Goal: Task Accomplishment & Management: Use online tool/utility

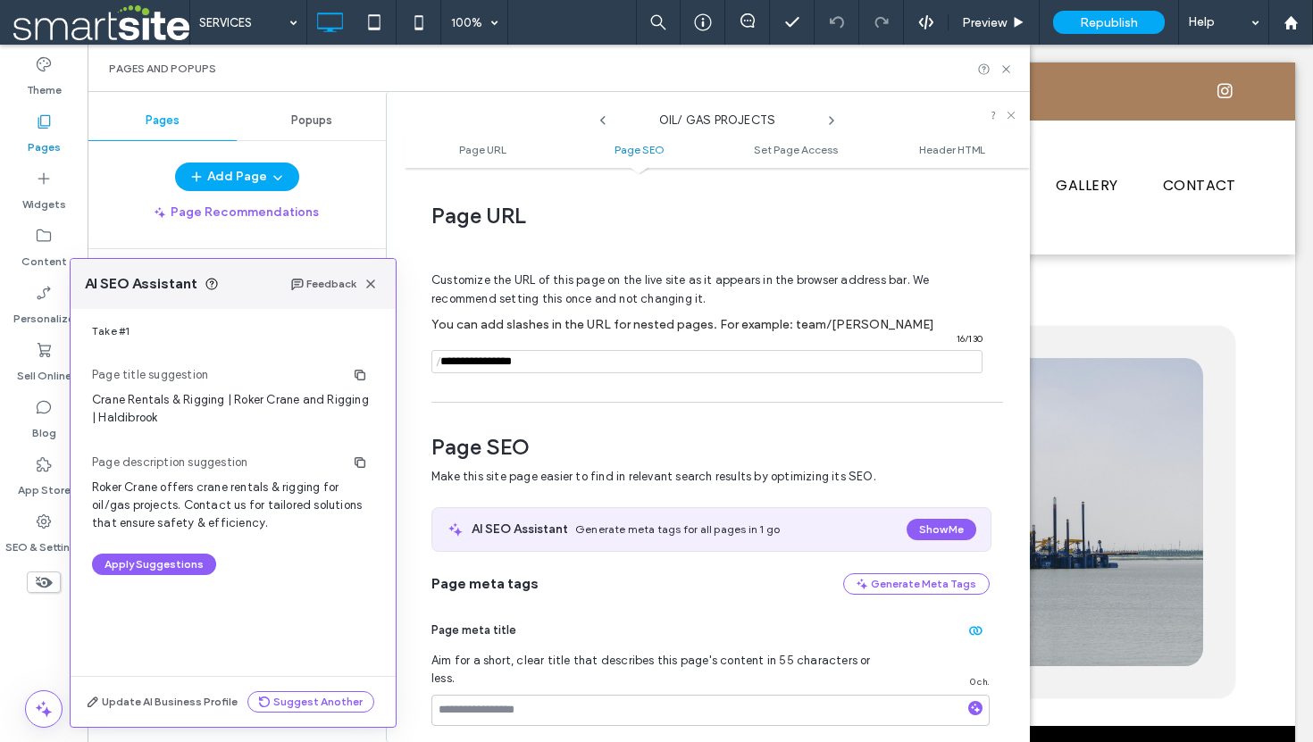
scroll to position [297, 0]
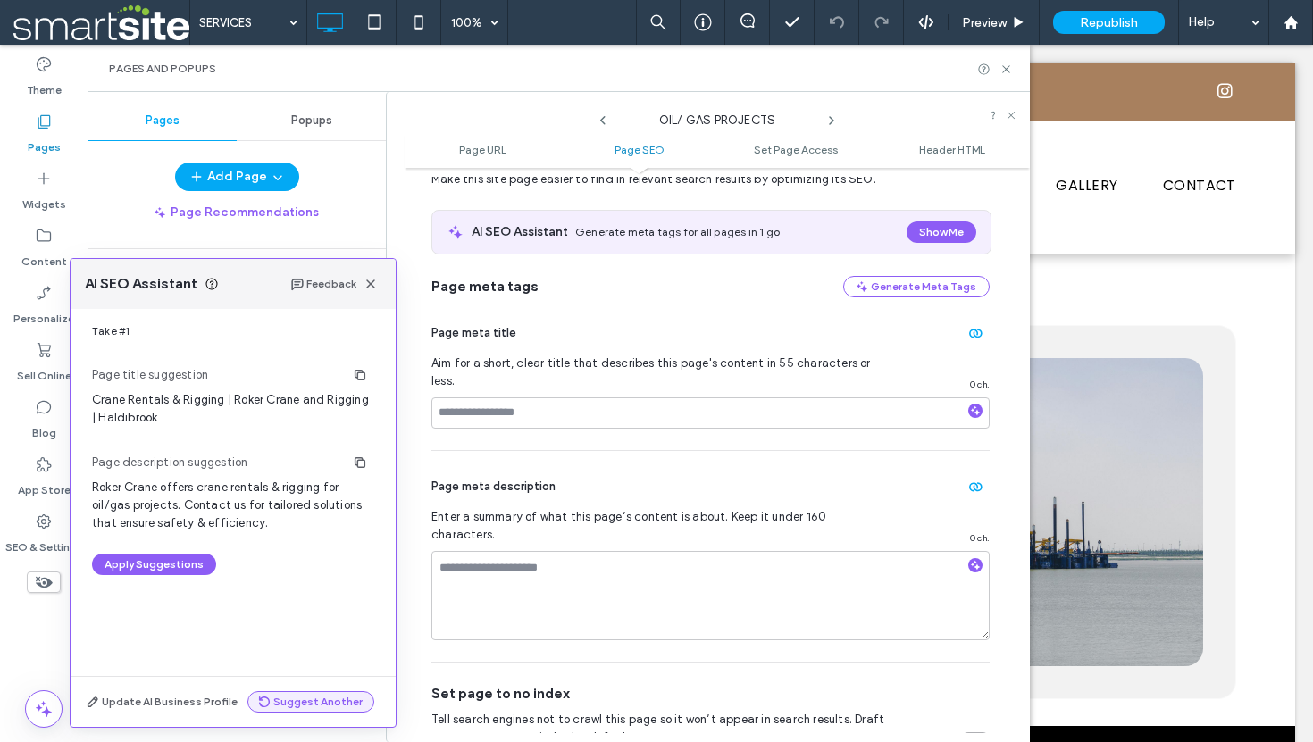
click at [318, 699] on button "Suggest Another" at bounding box center [310, 701] width 127 height 21
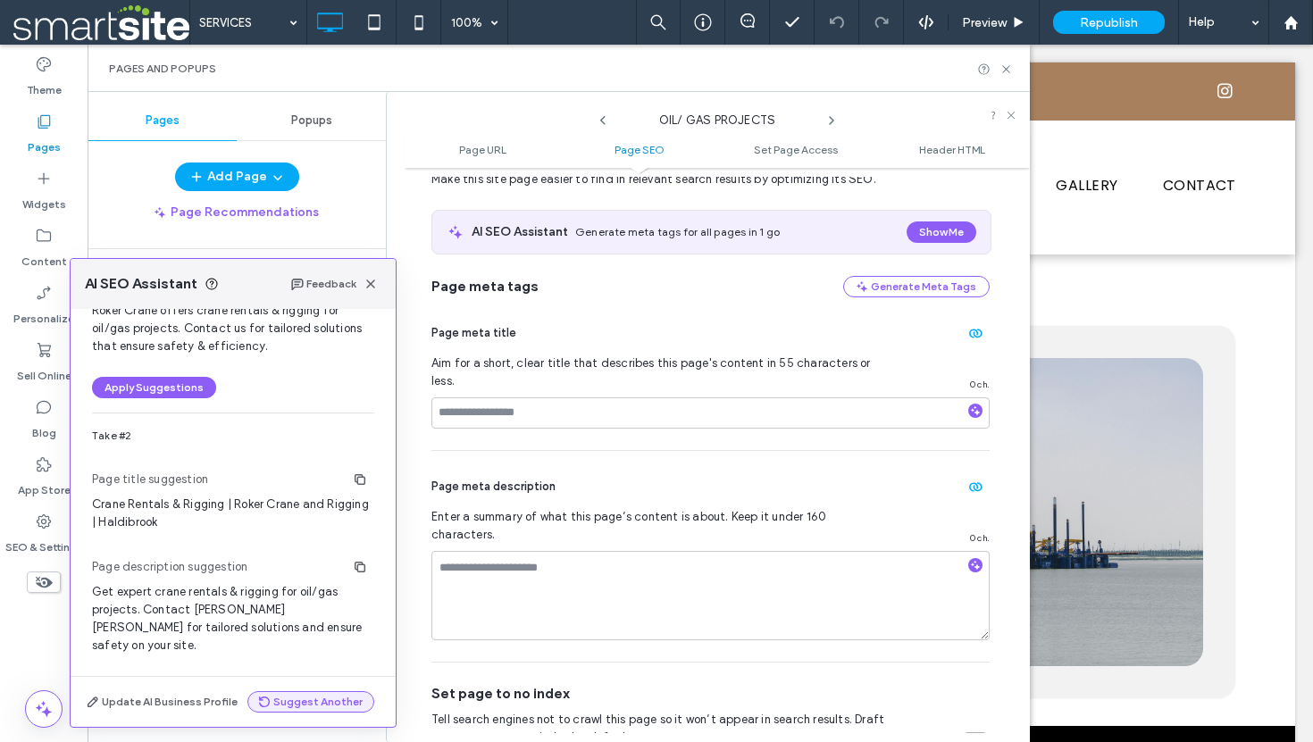
scroll to position [195, 0]
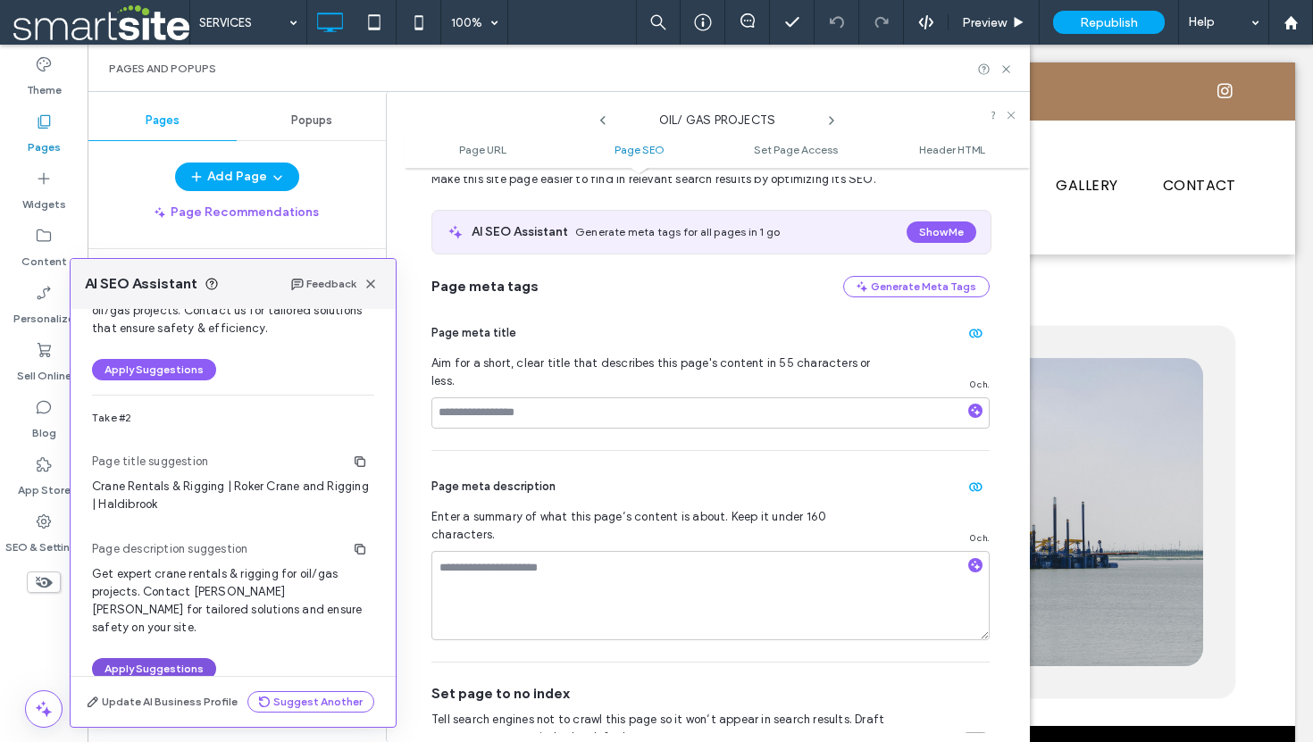
click at [190, 658] on button "Apply Suggestions" at bounding box center [154, 668] width 124 height 21
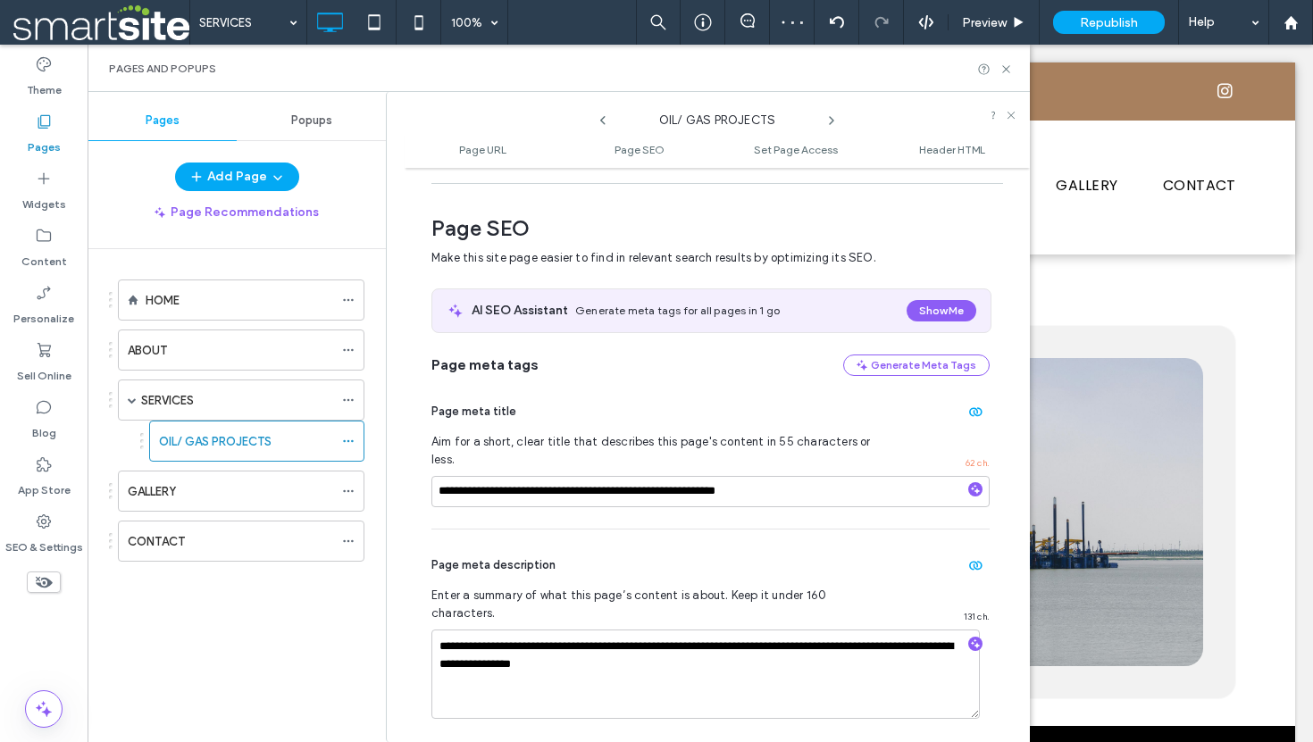
scroll to position [217, 0]
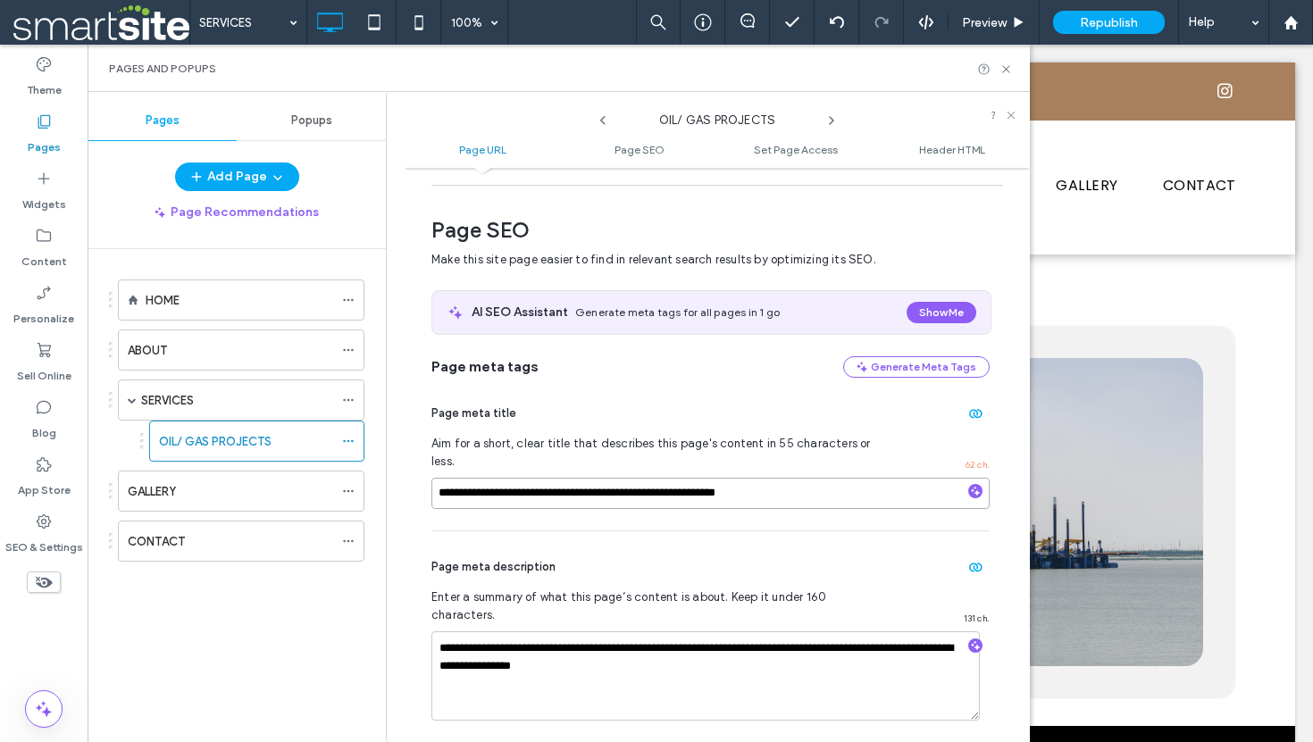
drag, startPoint x: 571, startPoint y: 479, endPoint x: 425, endPoint y: 473, distance: 145.7
click at [425, 473] on div "**********" at bounding box center [717, 455] width 625 height 556
click at [630, 478] on input "**********" at bounding box center [710, 493] width 558 height 31
type input "**********"
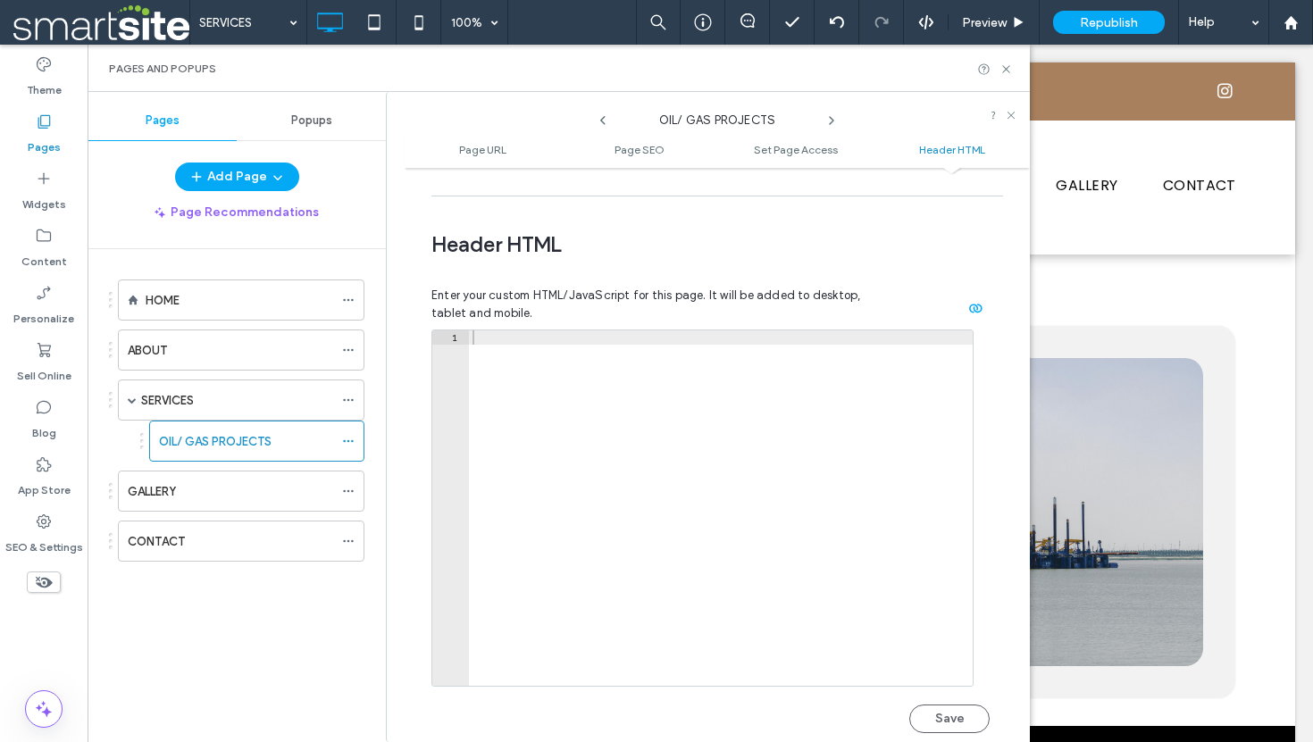
scroll to position [1993, 0]
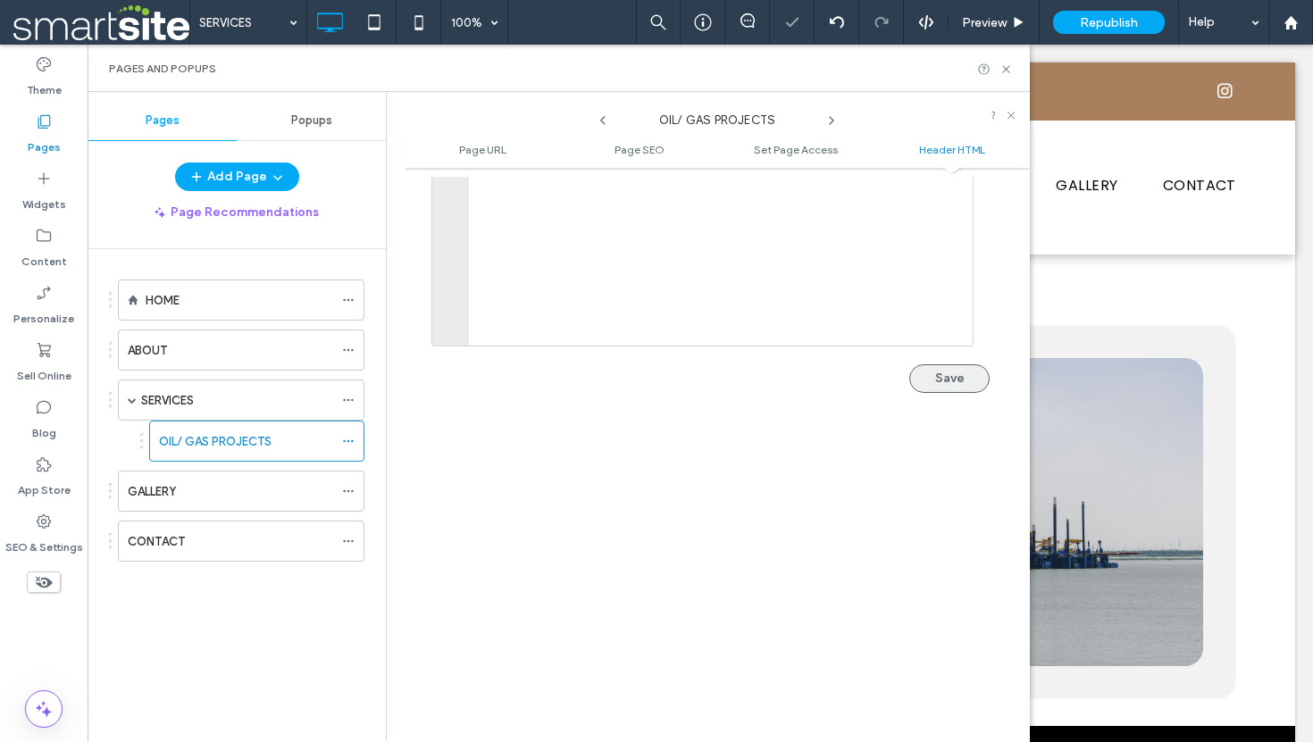
click at [930, 364] on button "Save" at bounding box center [949, 378] width 80 height 29
click at [1006, 74] on icon at bounding box center [1005, 69] width 13 height 13
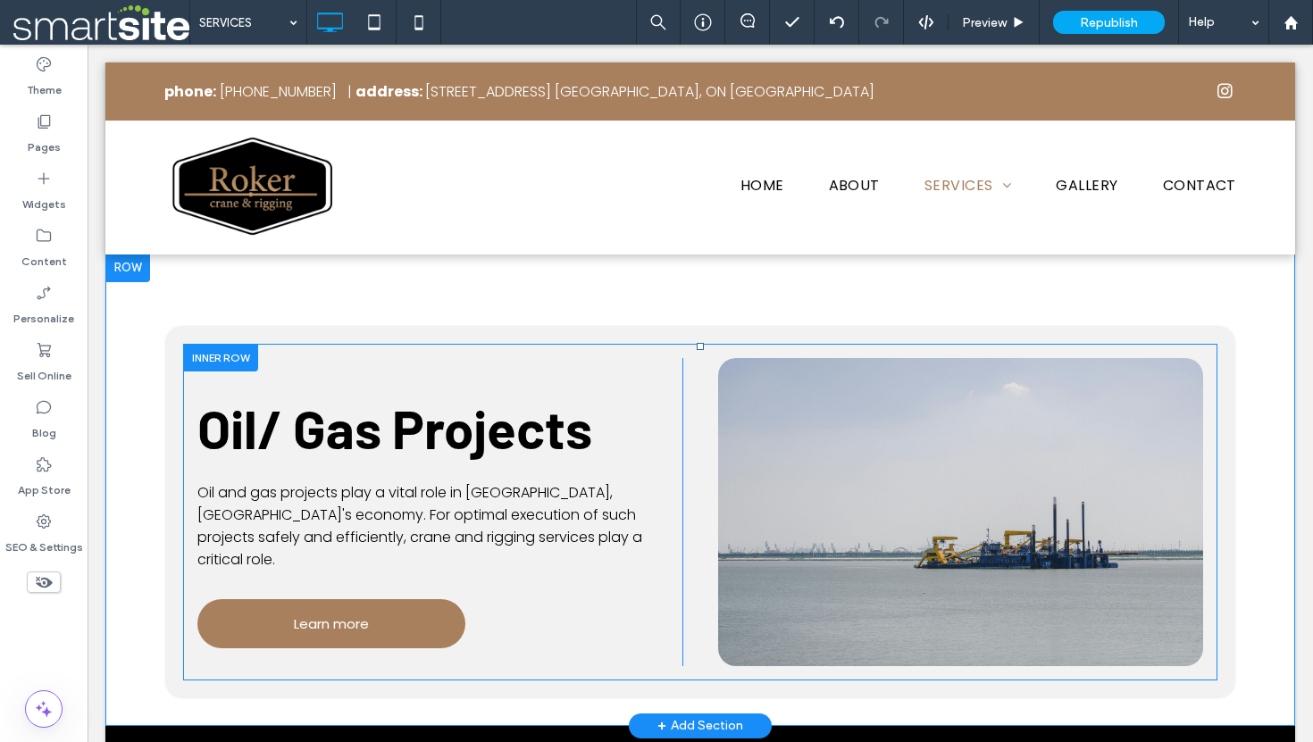
click at [842, 385] on div "Click To Paste" at bounding box center [960, 512] width 485 height 308
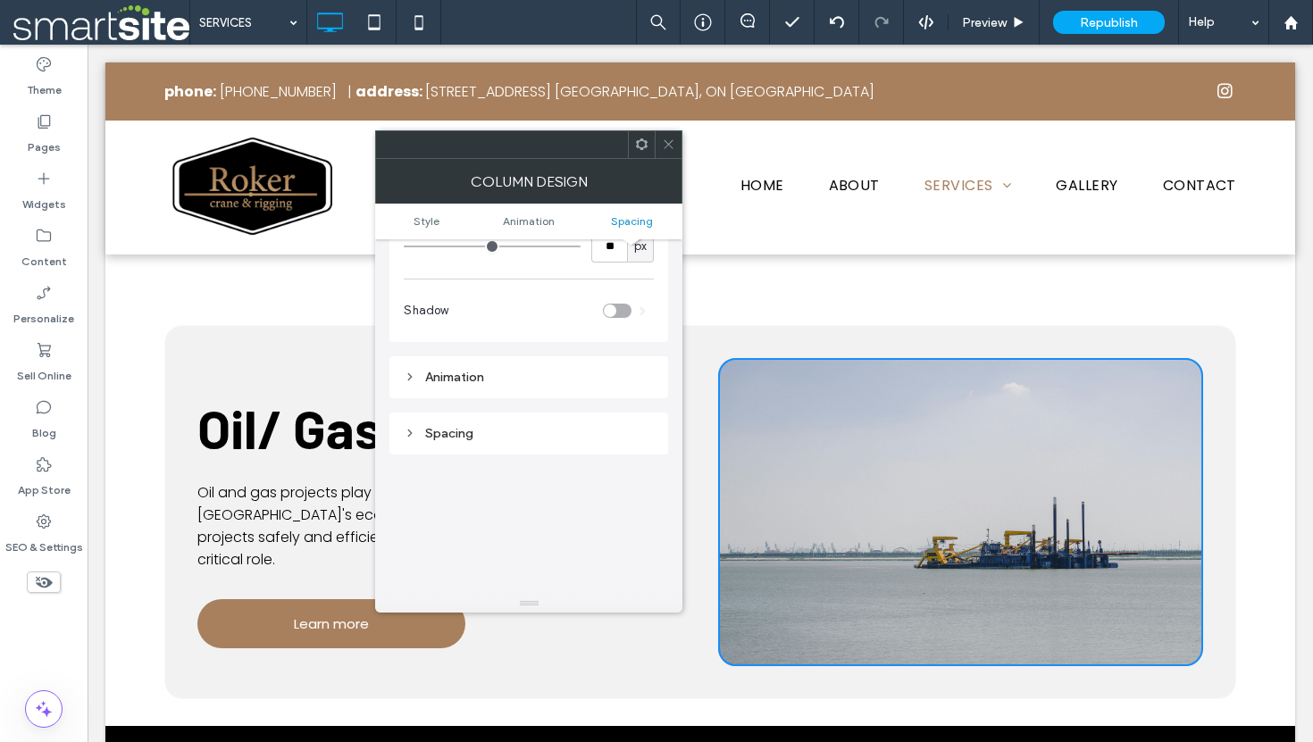
scroll to position [960, 0]
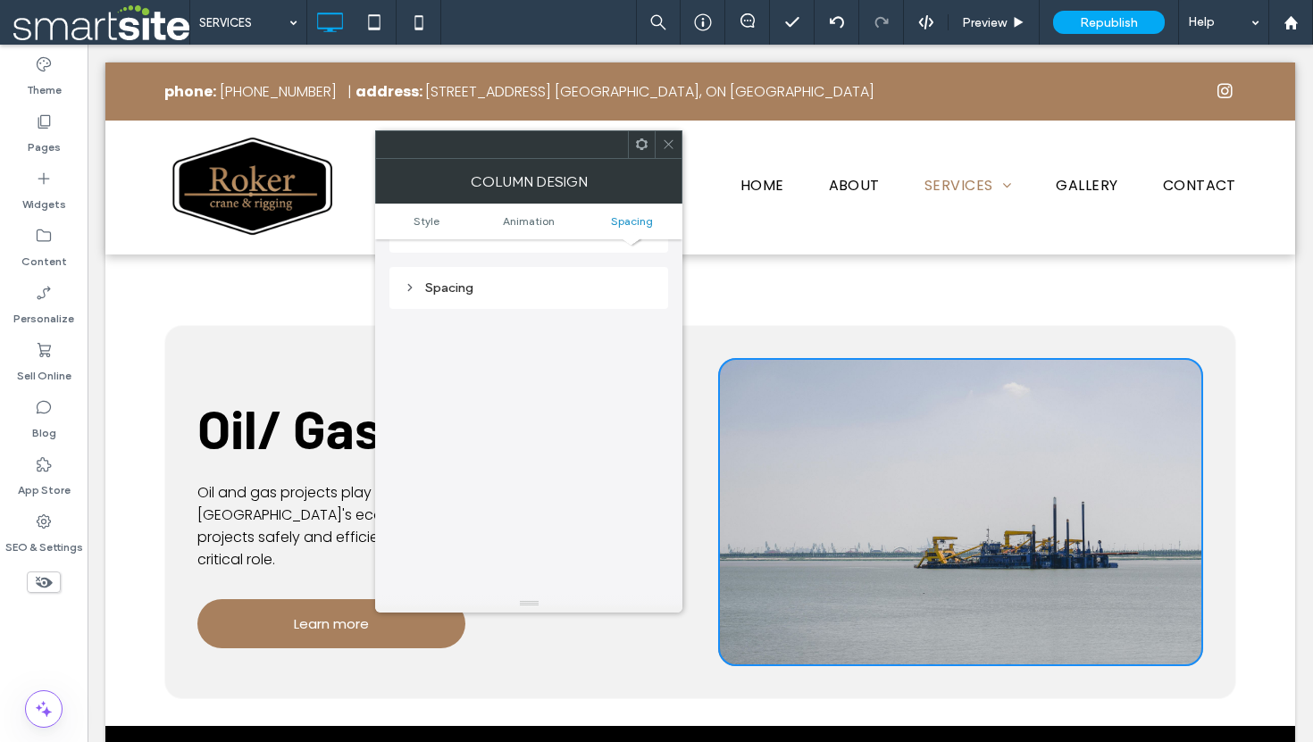
click at [668, 142] on icon at bounding box center [668, 144] width 13 height 13
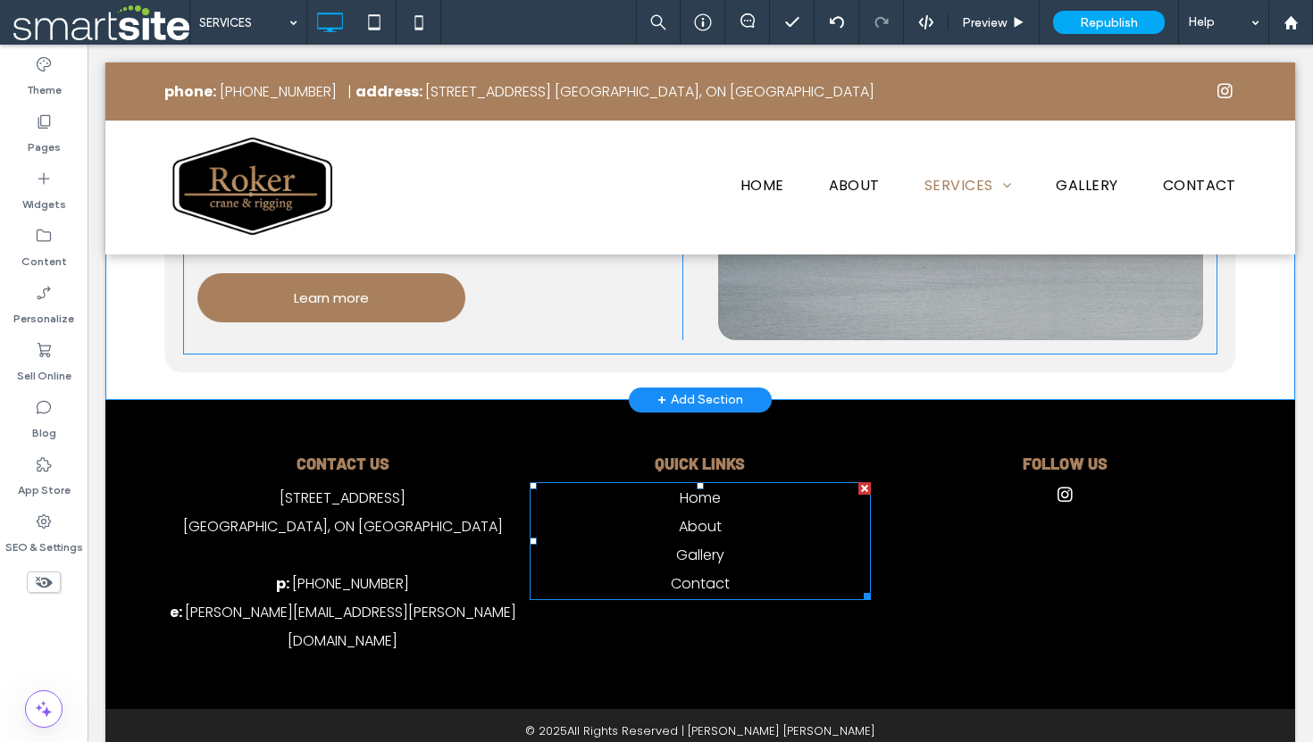
scroll to position [0, 0]
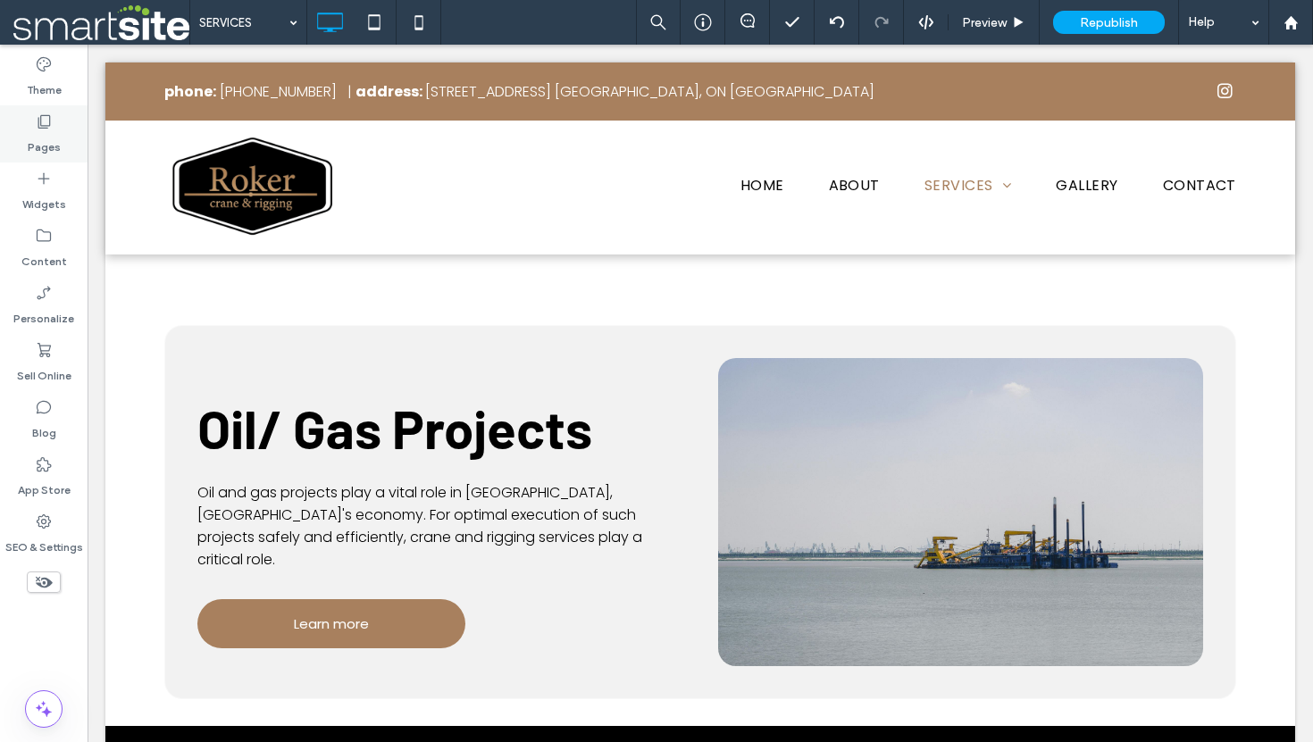
click at [41, 136] on label "Pages" at bounding box center [44, 142] width 33 height 25
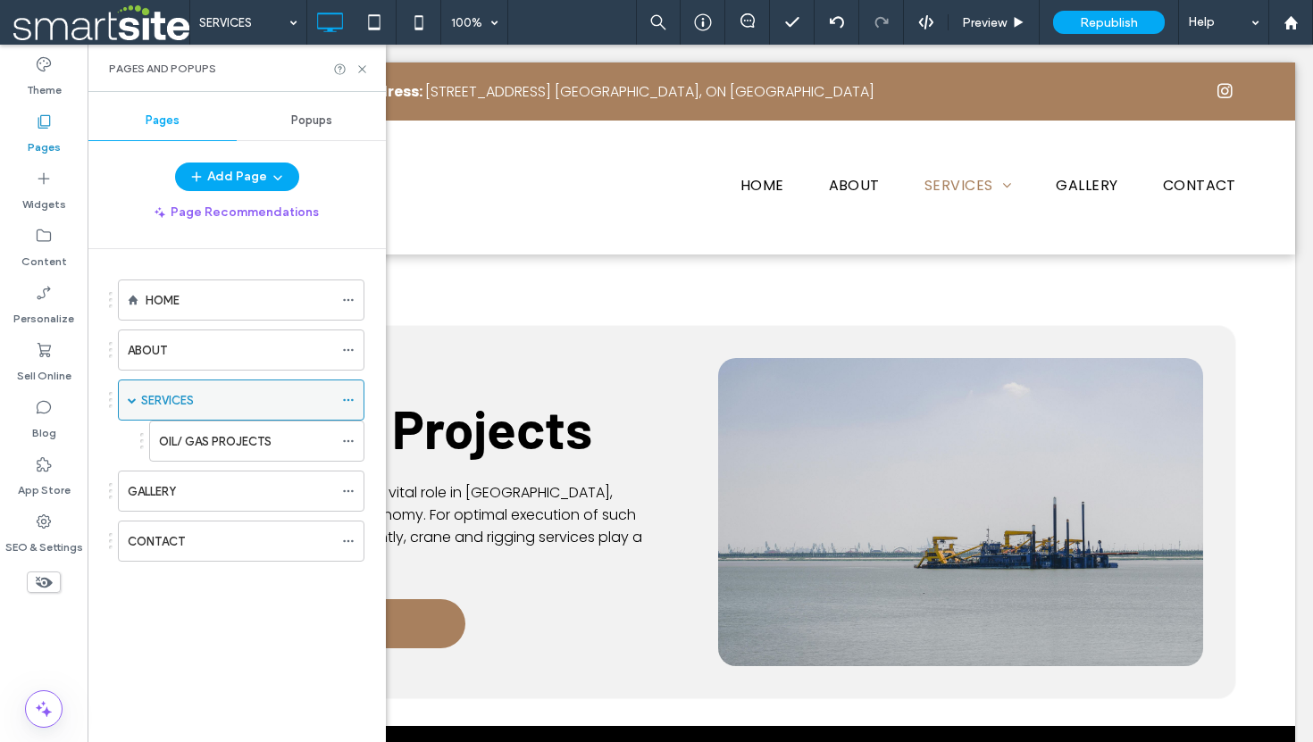
click at [349, 400] on icon at bounding box center [348, 400] width 13 height 13
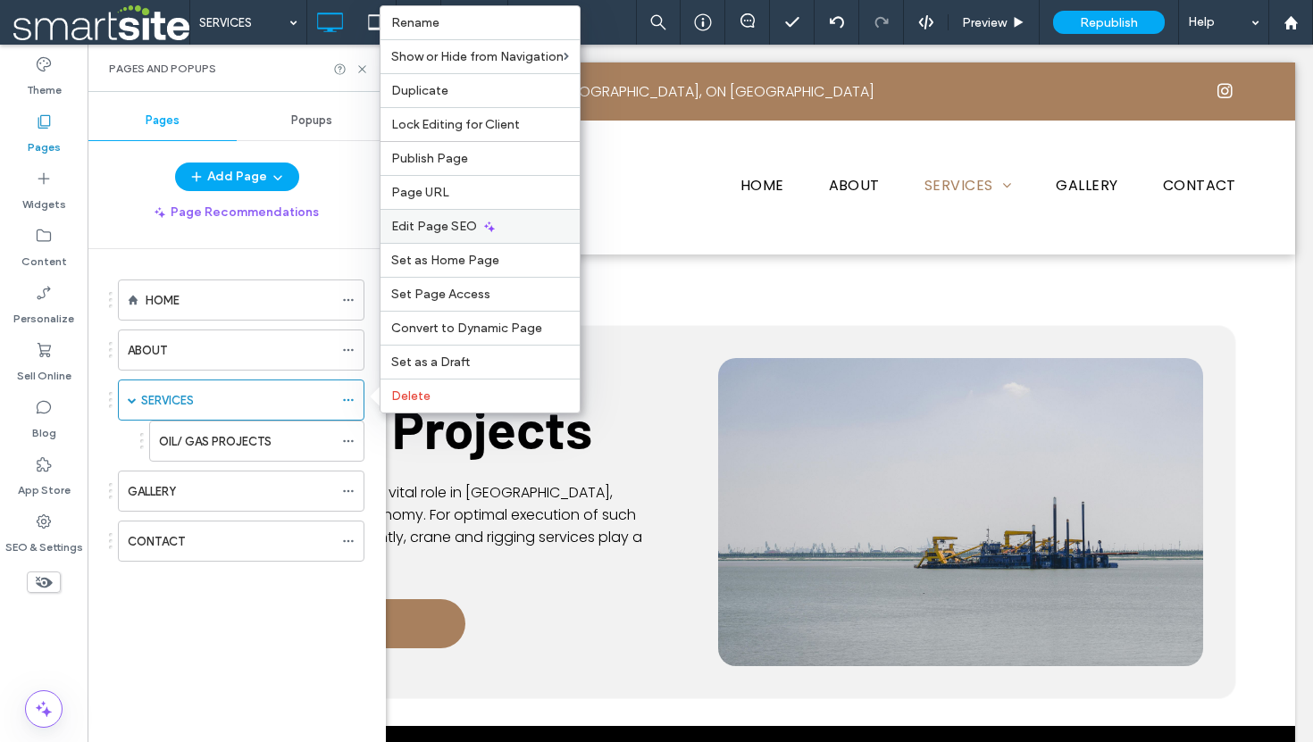
click at [472, 222] on span "Edit Page SEO" at bounding box center [434, 226] width 86 height 15
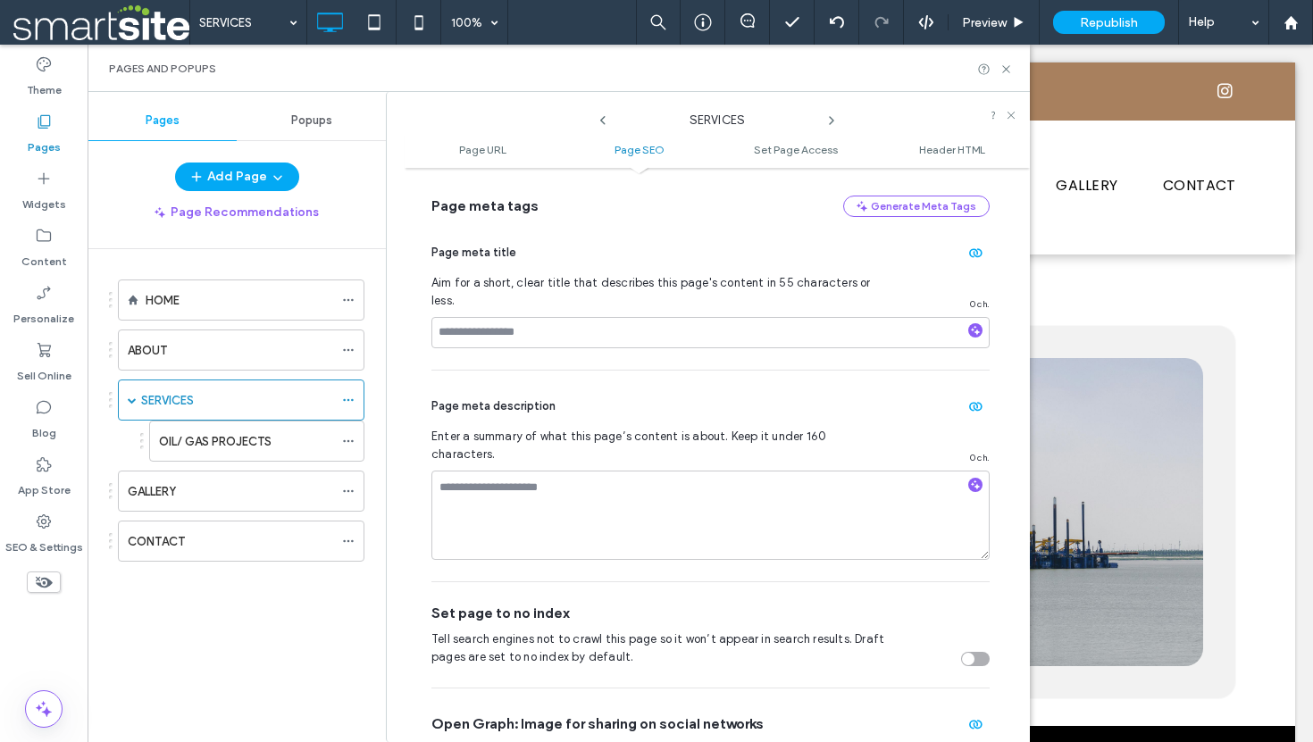
scroll to position [375, 0]
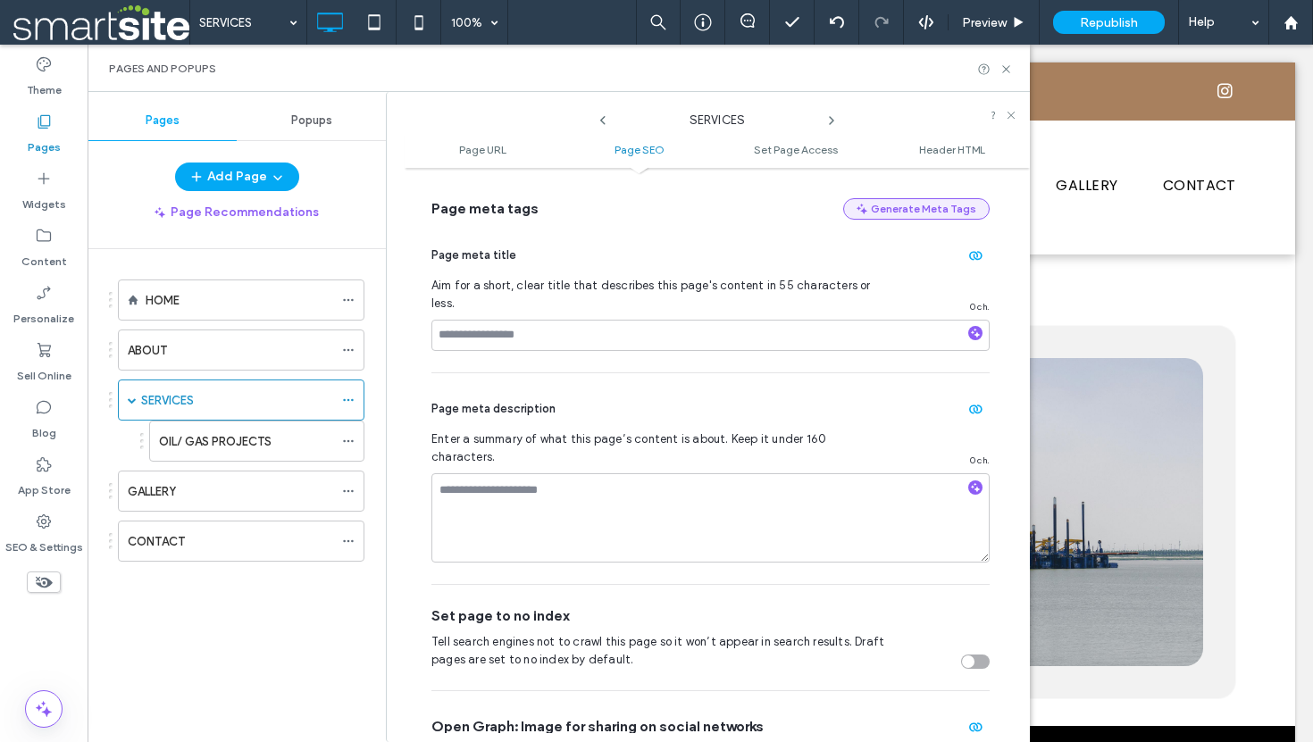
click at [905, 212] on button "Generate Meta Tags" at bounding box center [916, 208] width 146 height 21
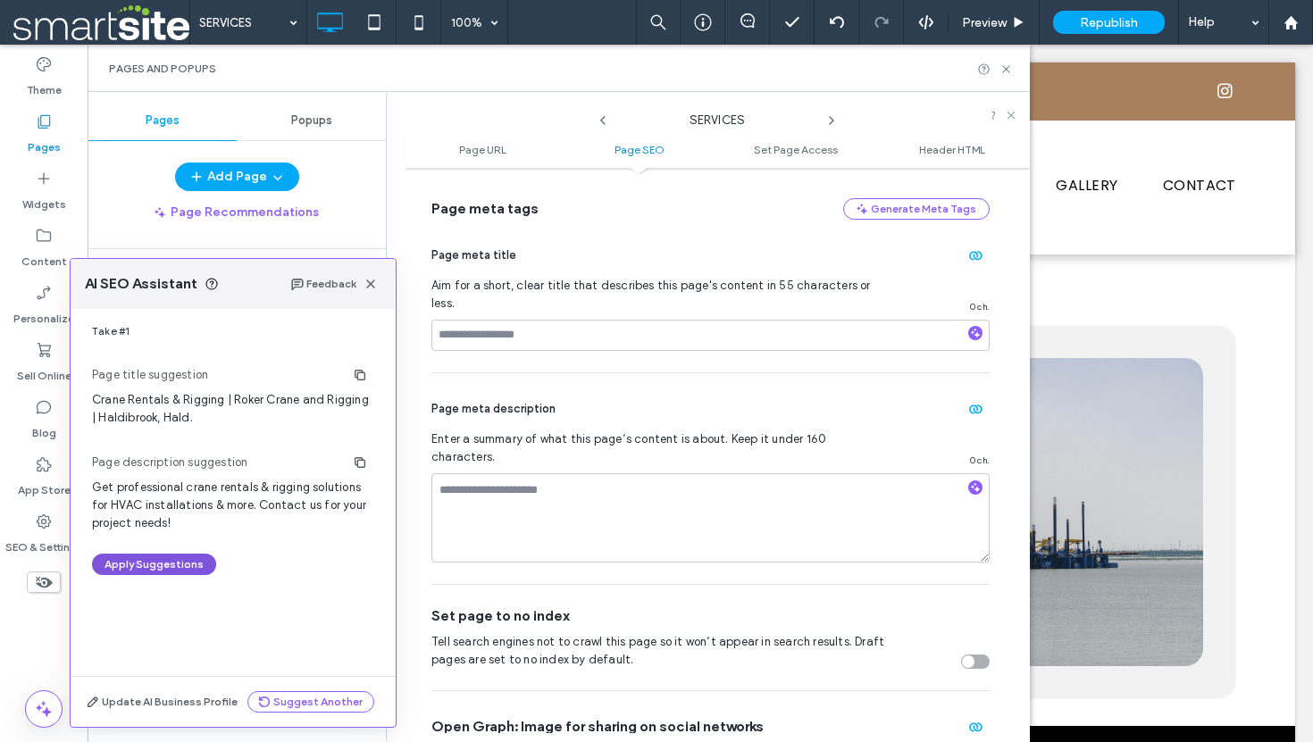
click at [158, 562] on button "Apply Suggestions" at bounding box center [154, 564] width 124 height 21
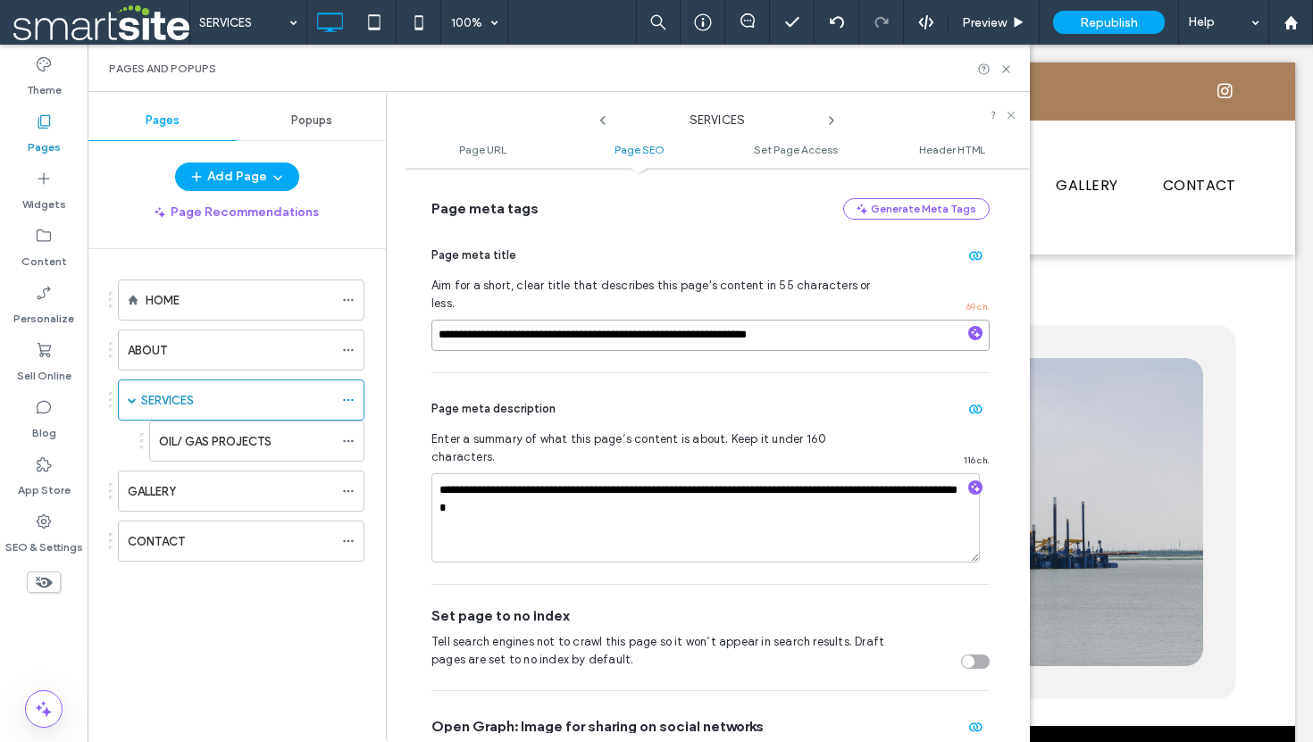
drag, startPoint x: 823, startPoint y: 320, endPoint x: 777, endPoint y: 325, distance: 46.7
click at [777, 325] on input "**********" at bounding box center [710, 335] width 558 height 31
drag, startPoint x: 568, startPoint y: 320, endPoint x: 421, endPoint y: 325, distance: 146.5
click at [421, 325] on div "**********" at bounding box center [717, 455] width 625 height 556
type input "**********"
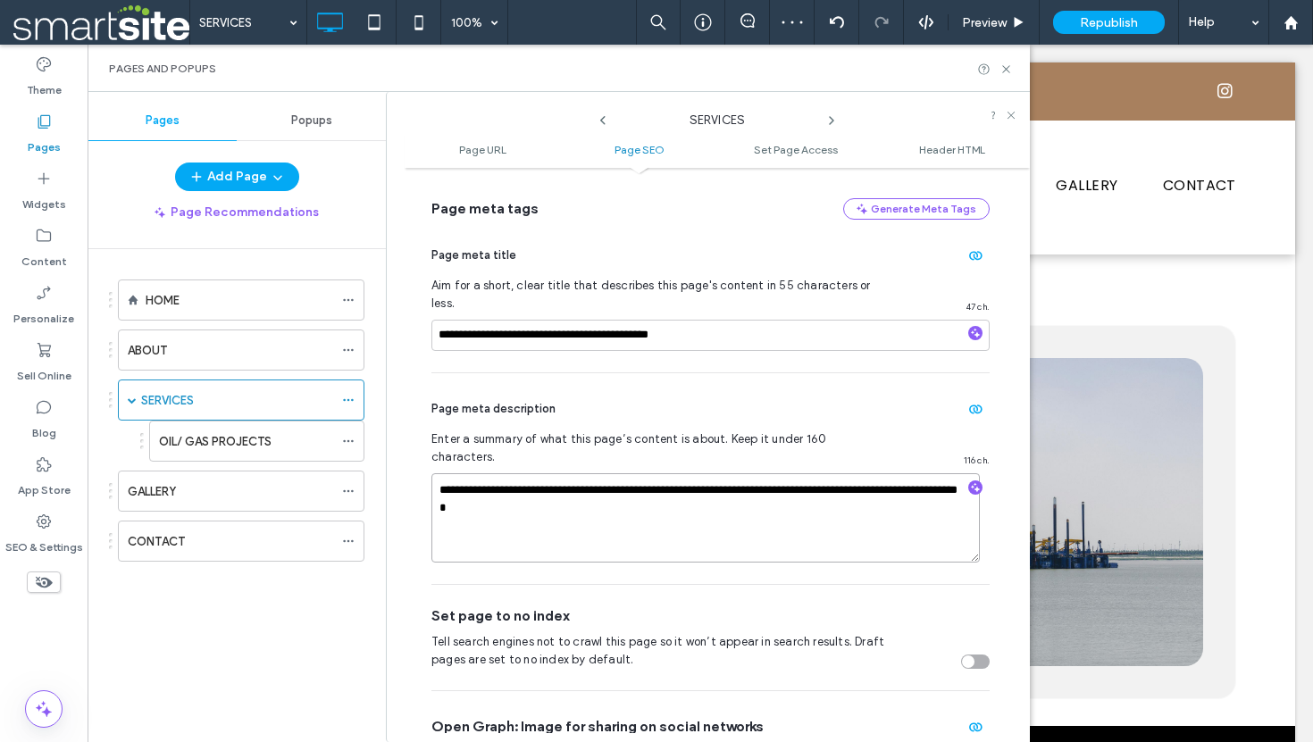
drag, startPoint x: 708, startPoint y: 457, endPoint x: 662, endPoint y: 462, distance: 46.6
click at [662, 473] on textarea "**********" at bounding box center [705, 517] width 548 height 89
type textarea "**********"
click at [806, 490] on textarea "**********" at bounding box center [705, 517] width 548 height 89
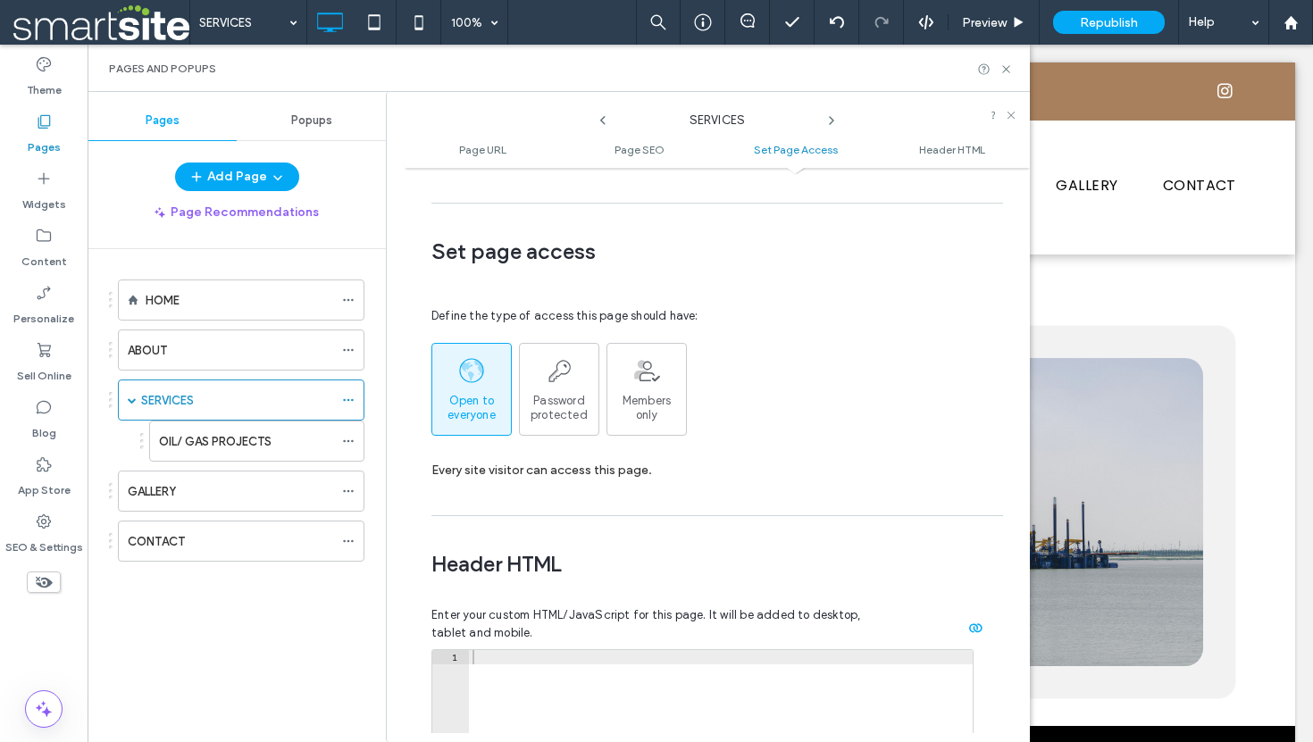
scroll to position [1657, 0]
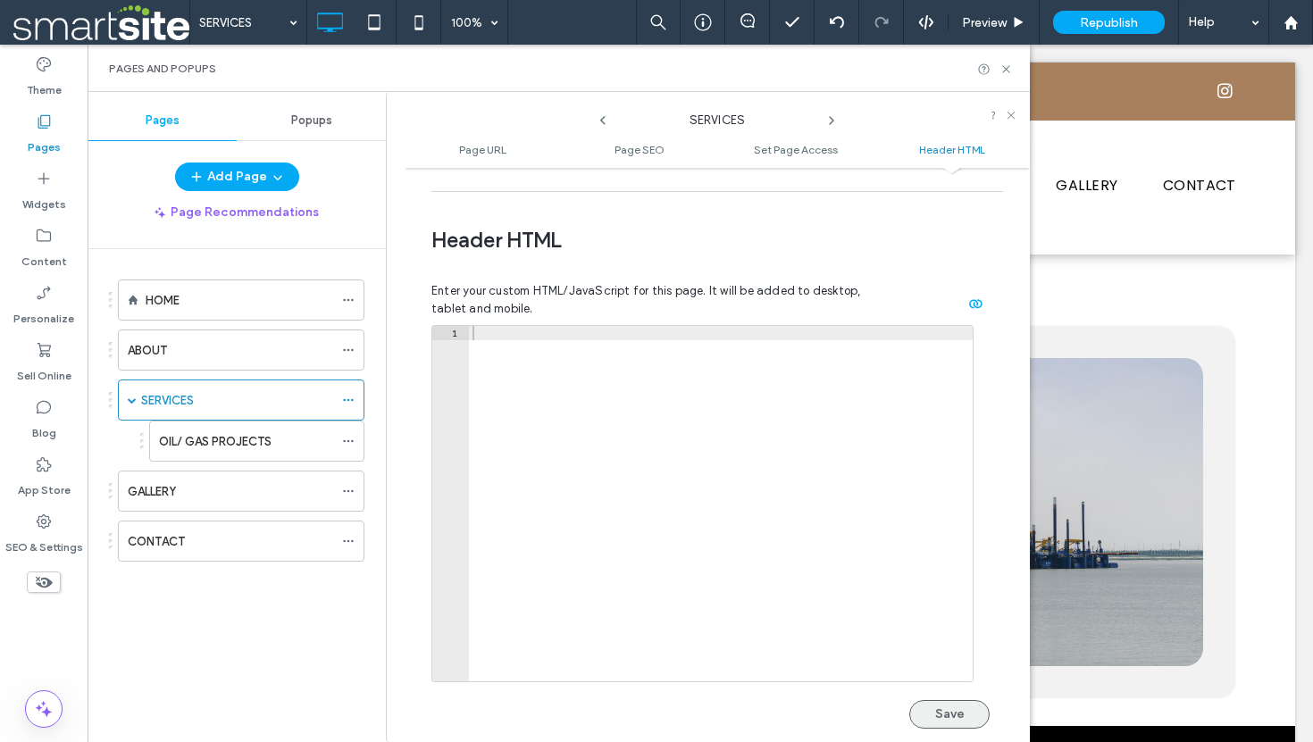
click at [940, 700] on button "Save" at bounding box center [949, 714] width 80 height 29
click at [1006, 69] on use at bounding box center [1005, 68] width 7 height 7
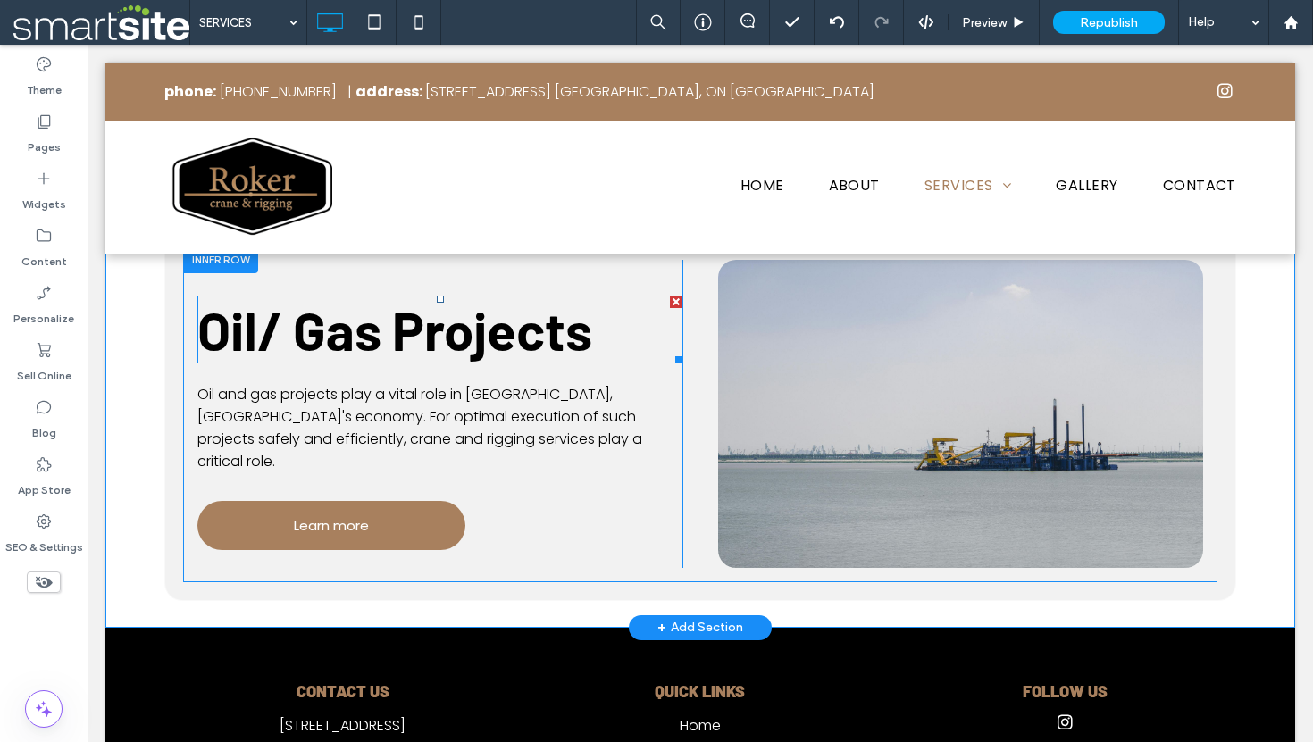
scroll to position [0, 0]
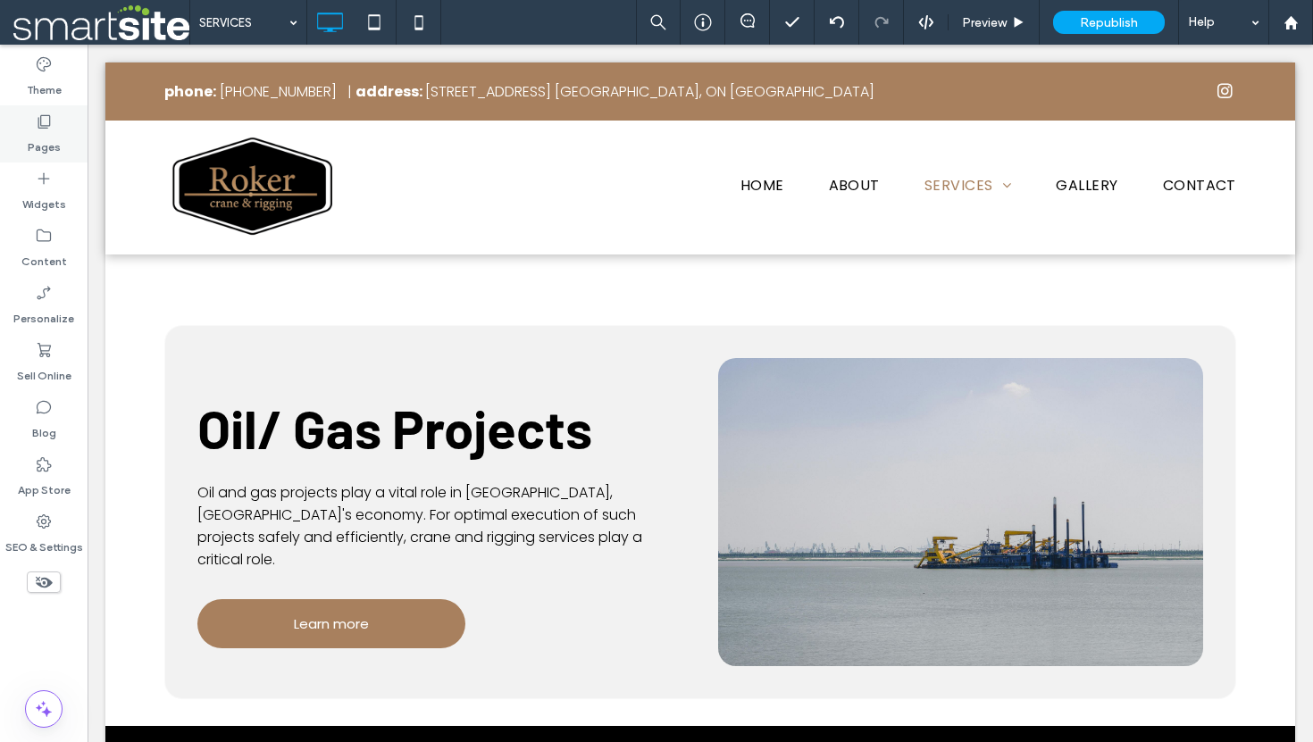
click at [45, 135] on label "Pages" at bounding box center [44, 142] width 33 height 25
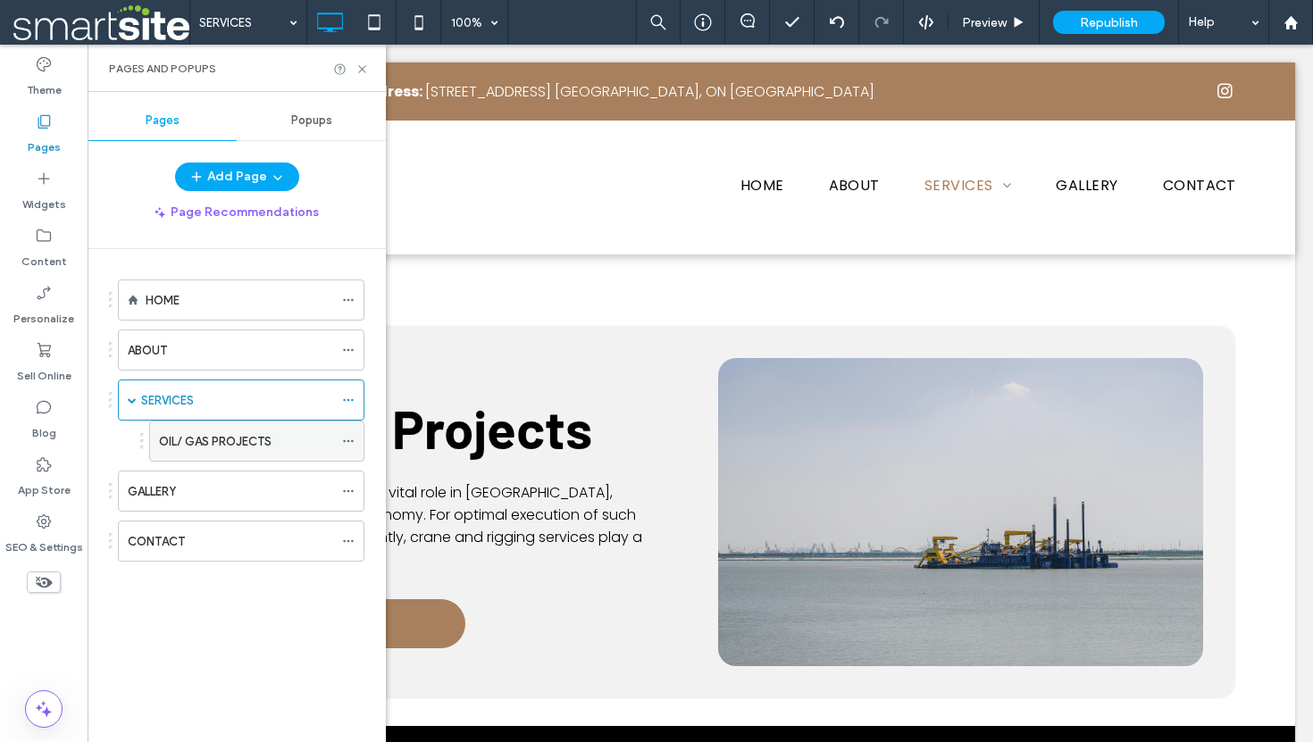
click at [288, 436] on div "OIL/ GAS PROJECTS" at bounding box center [246, 441] width 174 height 19
click at [362, 73] on icon at bounding box center [361, 69] width 13 height 13
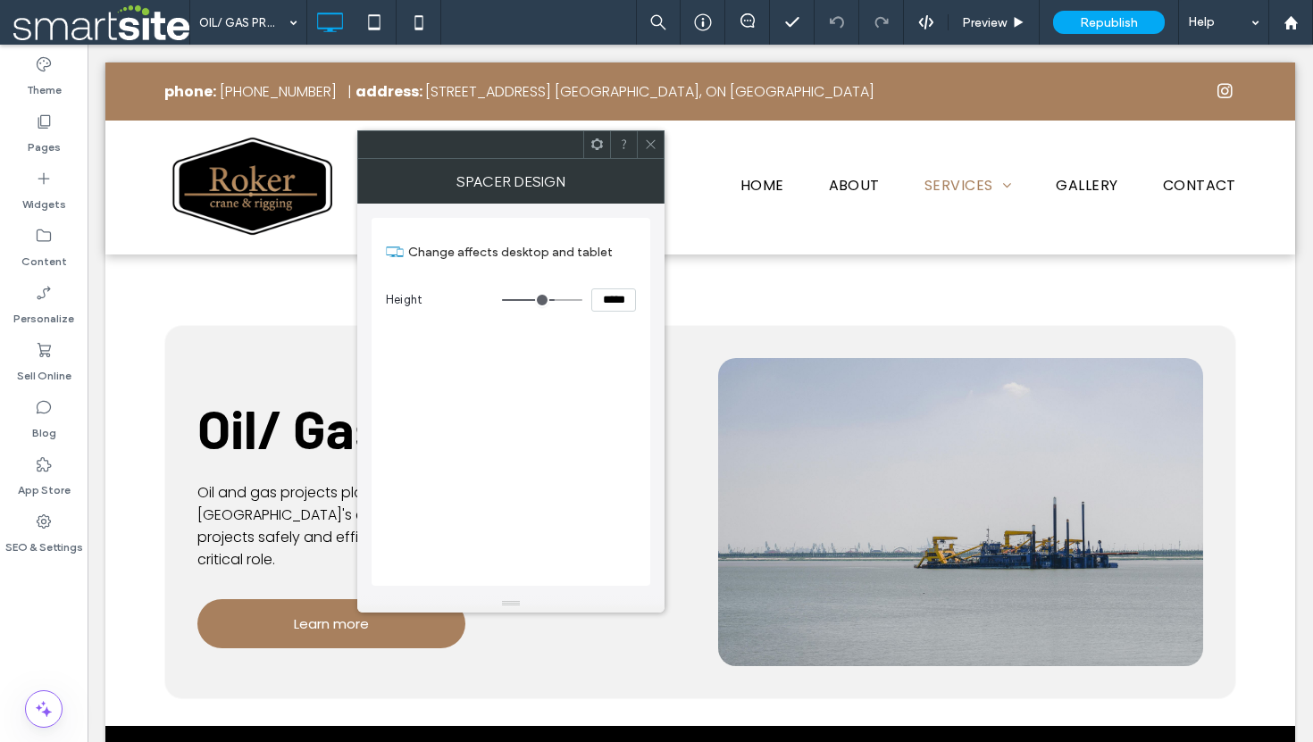
click at [655, 151] on span at bounding box center [650, 144] width 13 height 27
click at [650, 149] on icon at bounding box center [650, 144] width 13 height 13
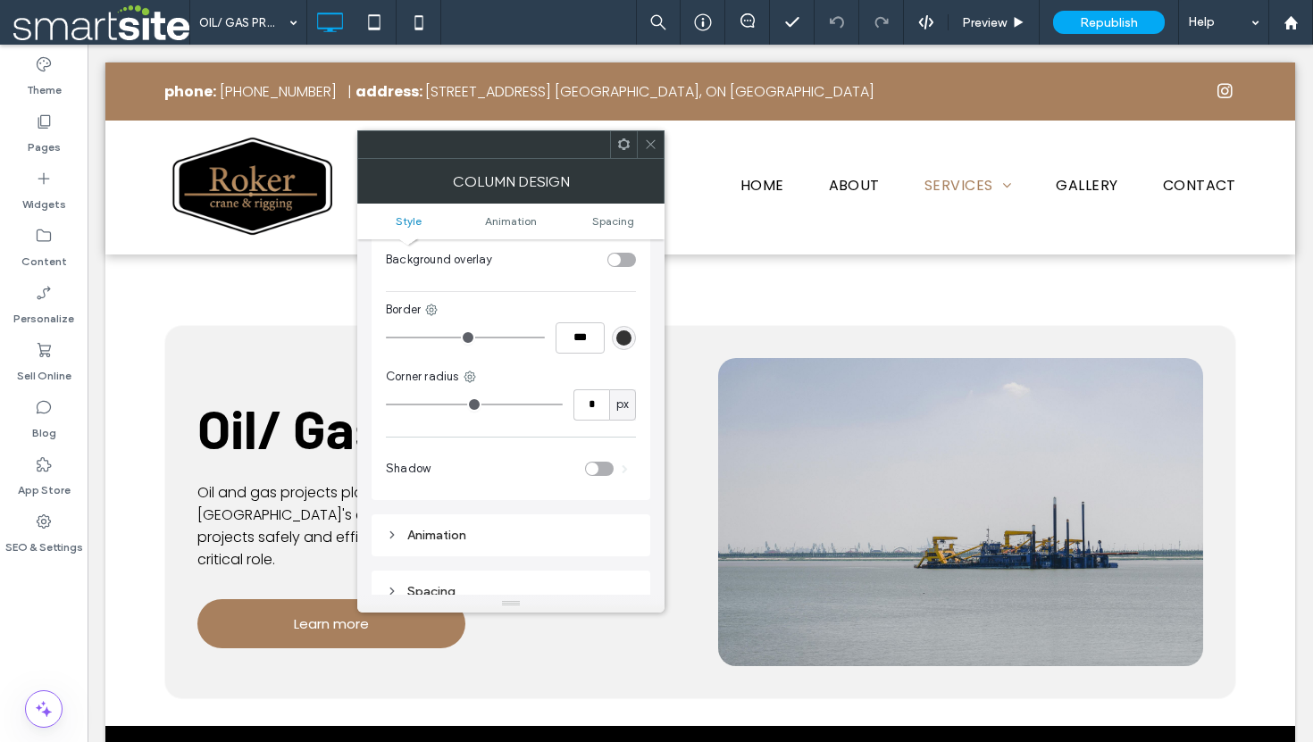
scroll to position [670, 0]
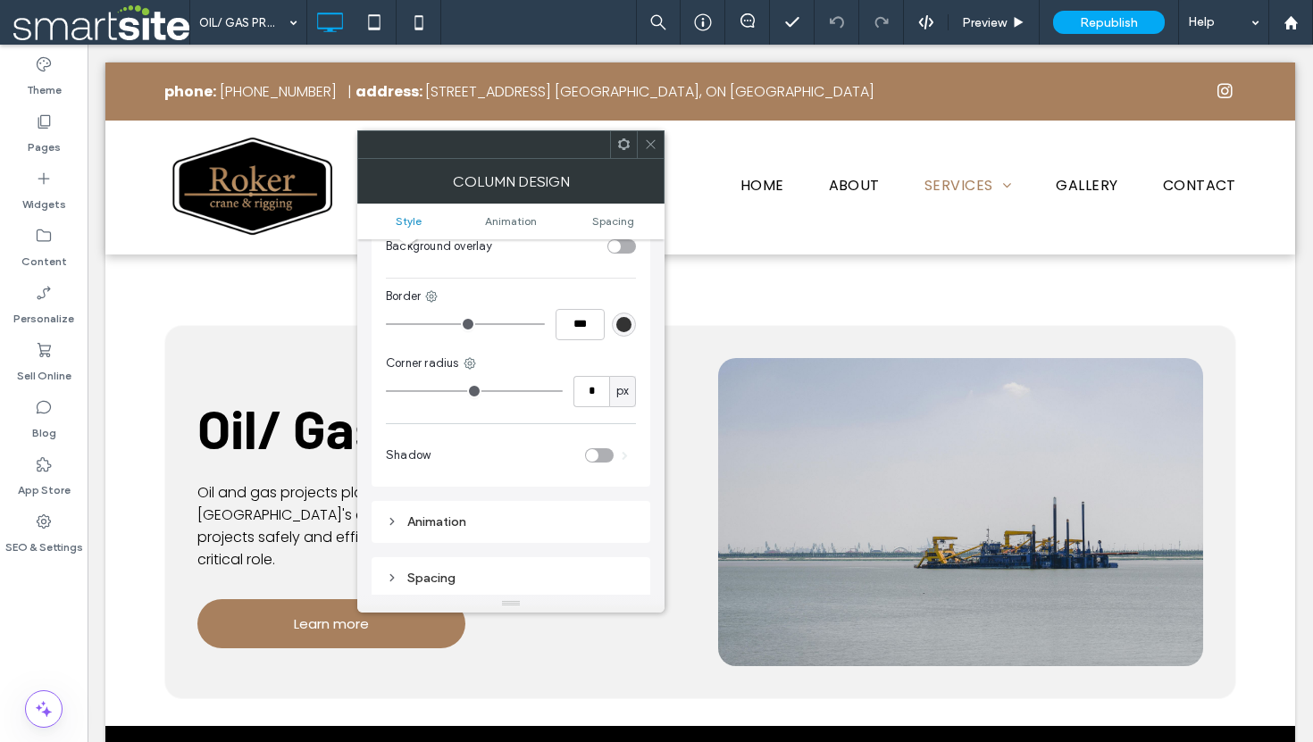
click at [648, 141] on use at bounding box center [650, 144] width 9 height 9
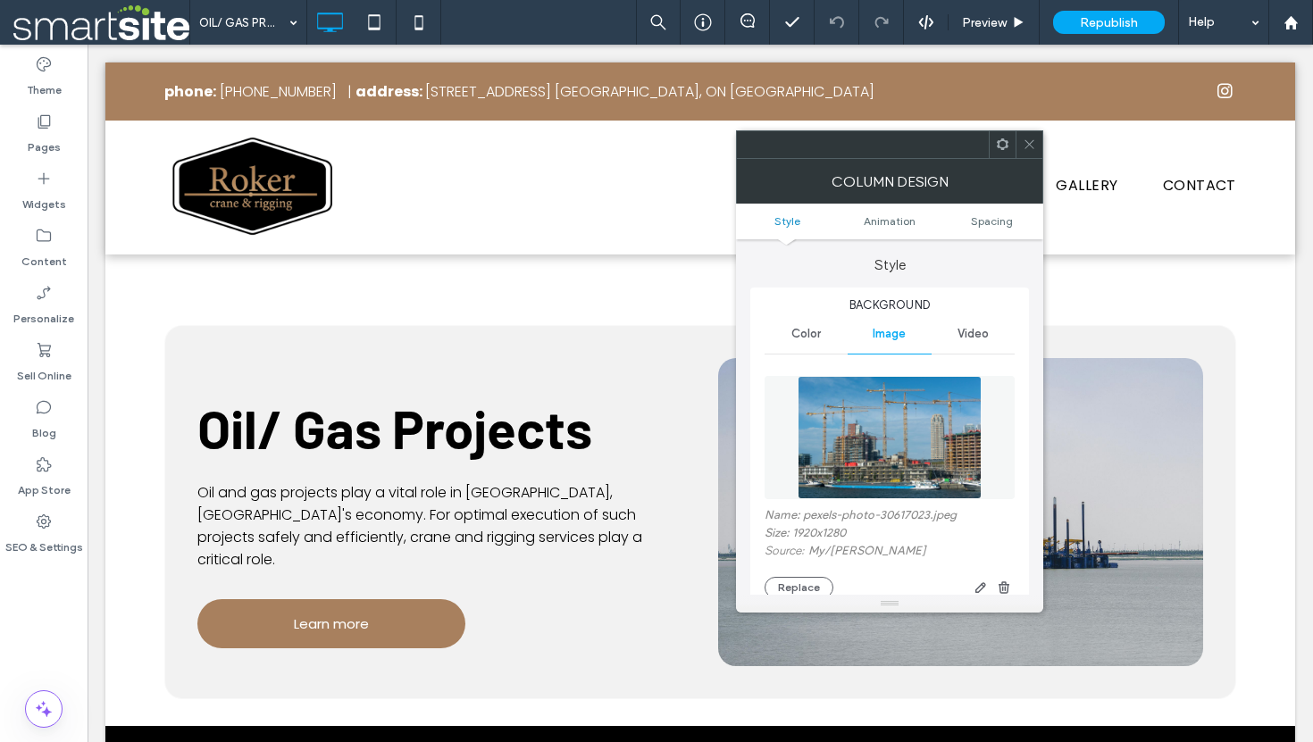
click at [1026, 143] on icon at bounding box center [1028, 144] width 13 height 13
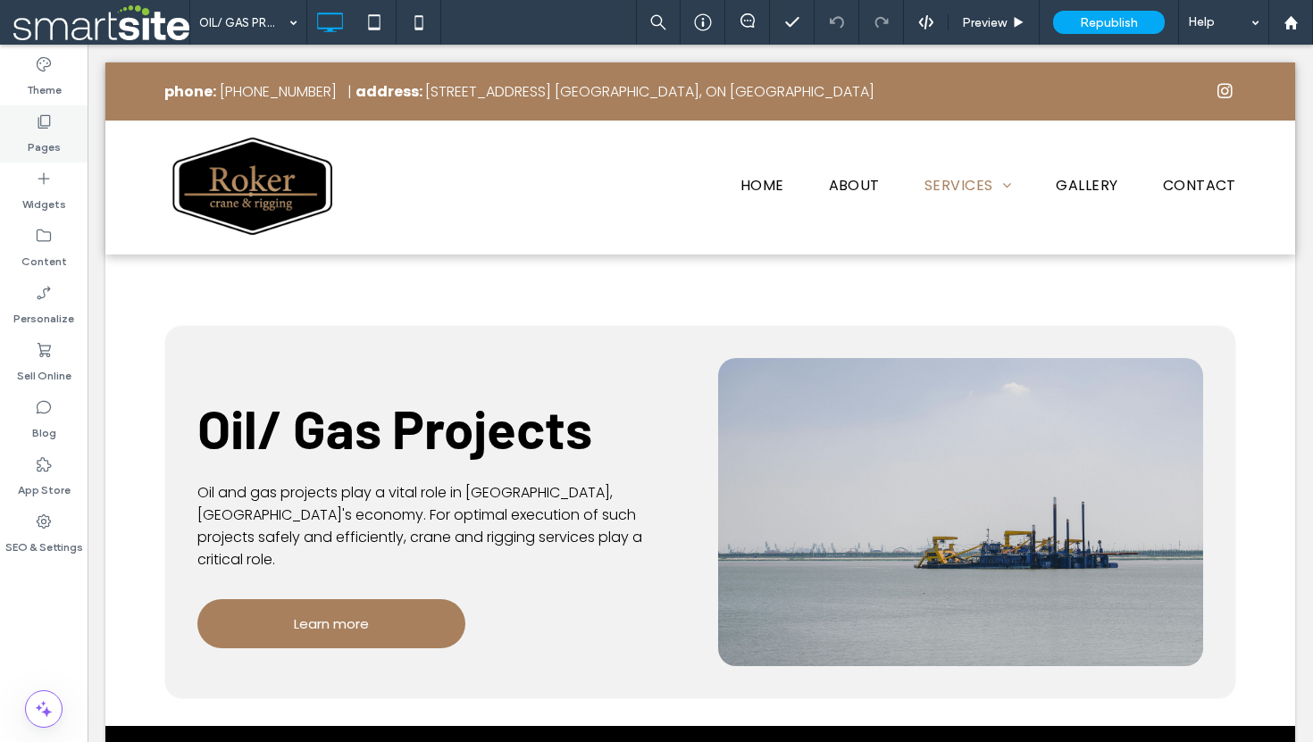
click at [46, 121] on icon at bounding box center [44, 122] width 18 height 18
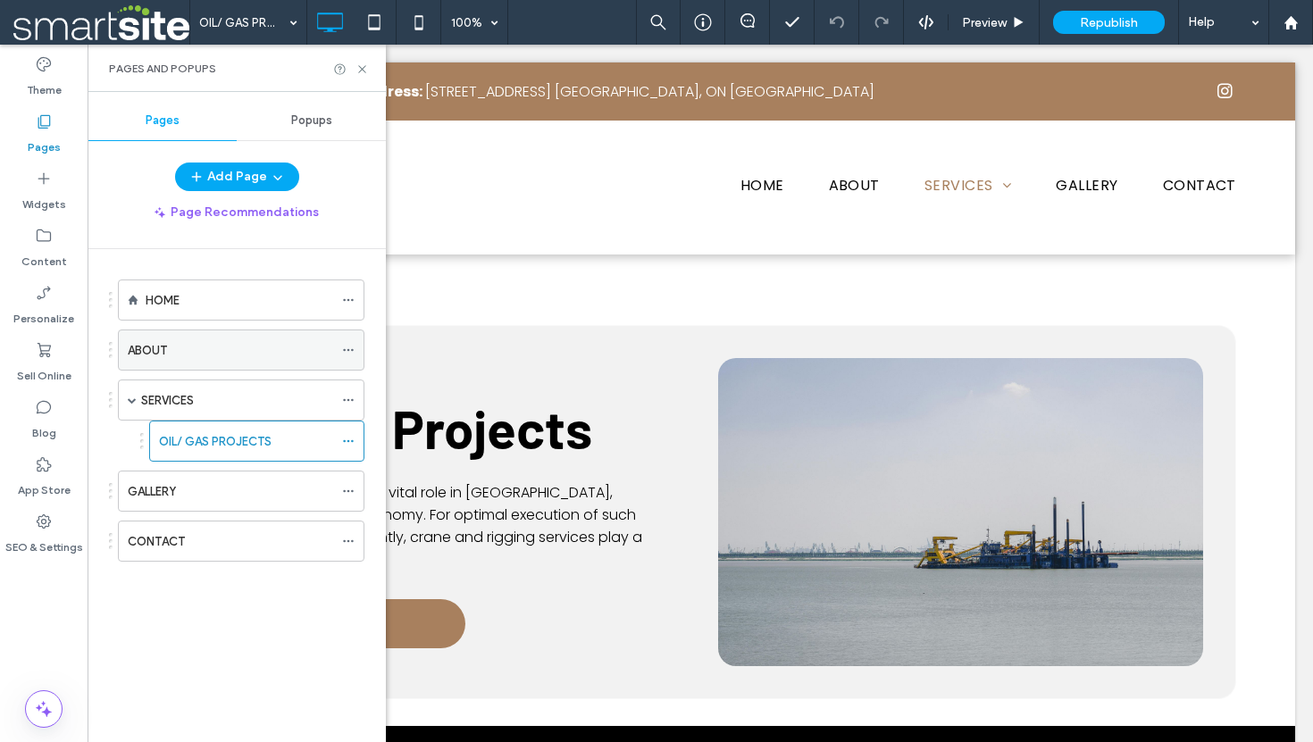
click at [185, 355] on div "ABOUT" at bounding box center [230, 350] width 205 height 19
click at [362, 68] on use at bounding box center [361, 68] width 7 height 7
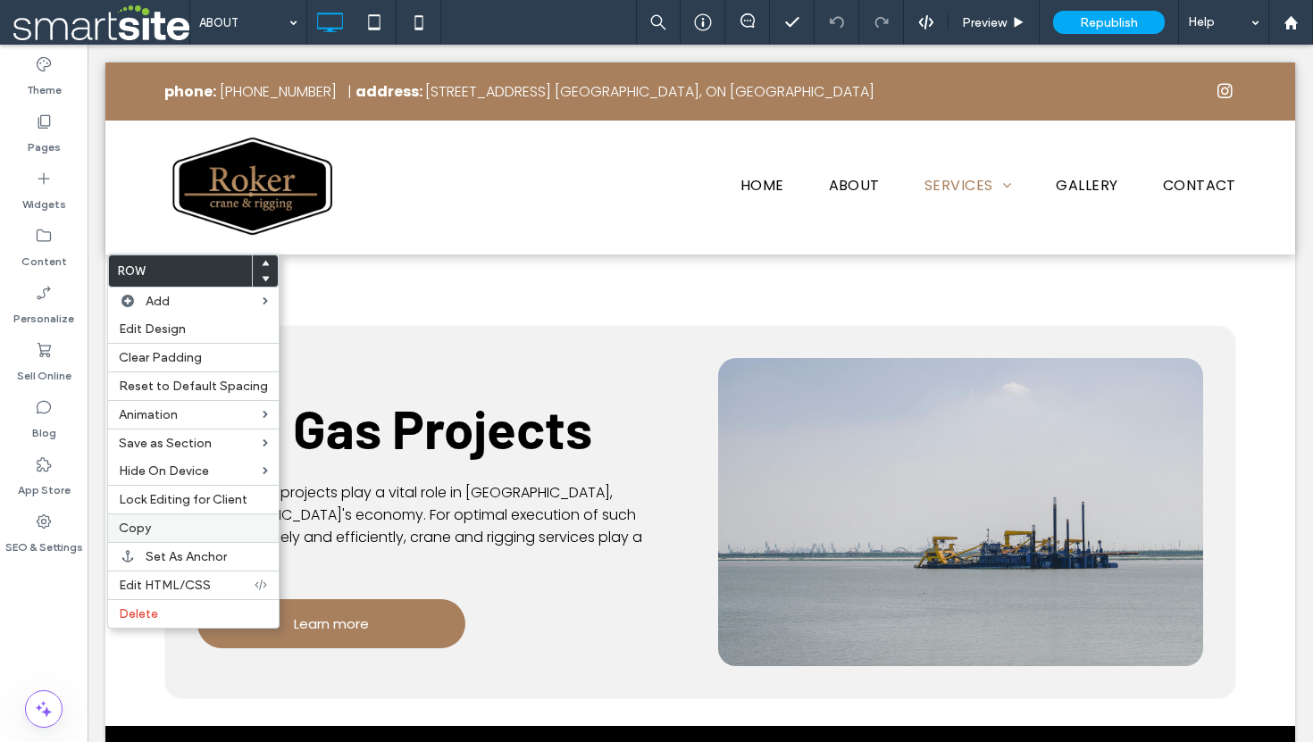
click at [168, 533] on label "Copy" at bounding box center [193, 528] width 149 height 15
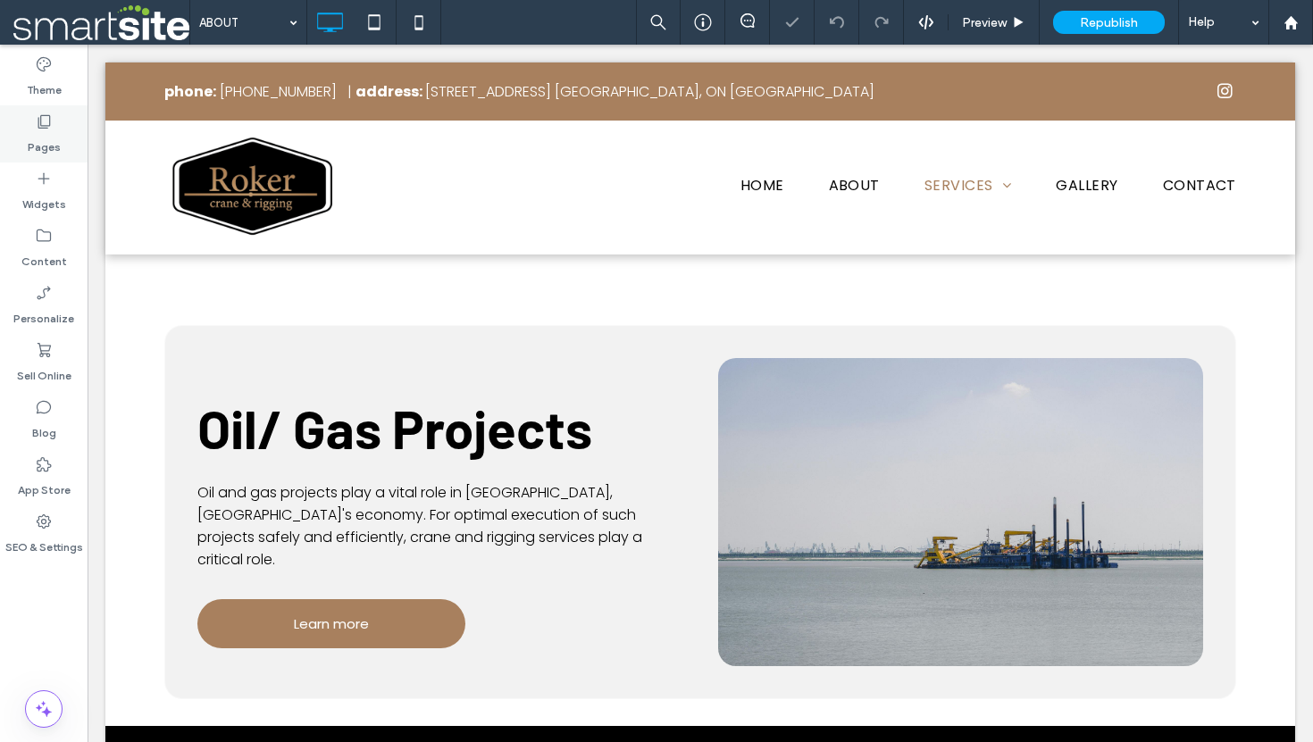
click at [49, 136] on label "Pages" at bounding box center [44, 142] width 33 height 25
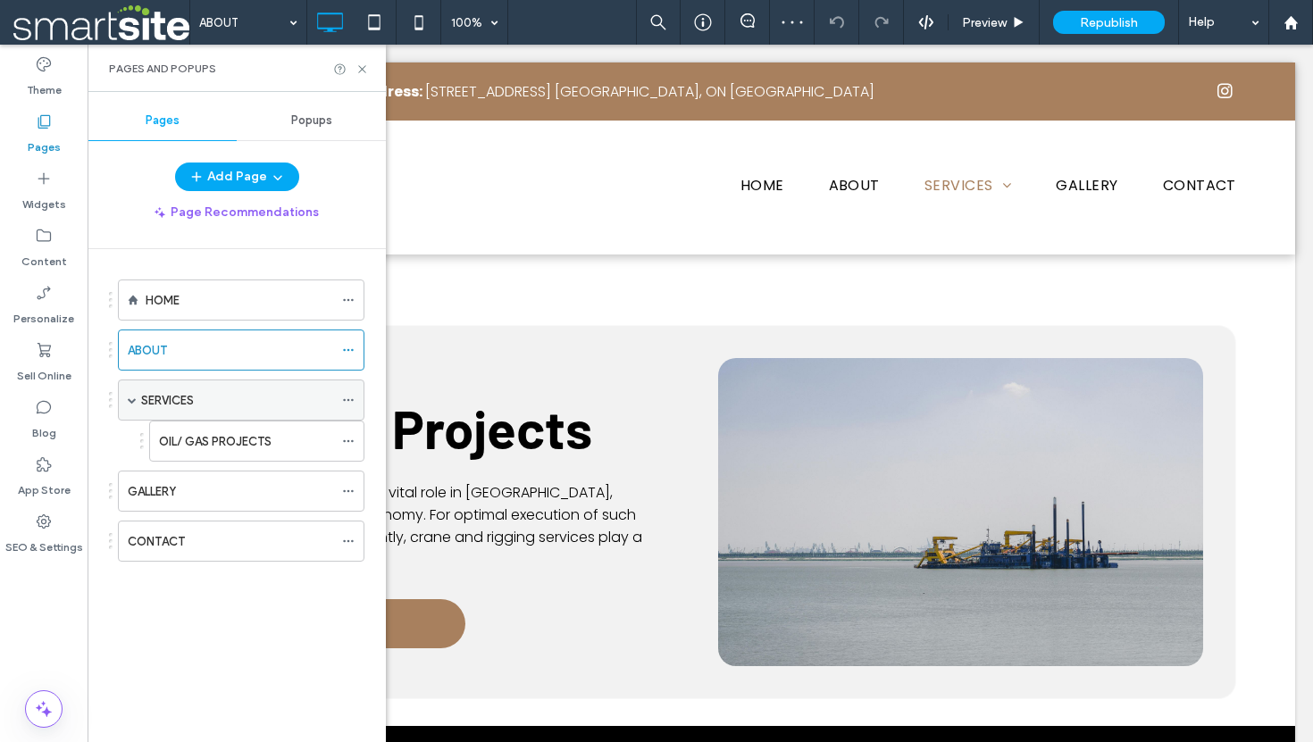
click at [179, 400] on label "SERVICES" at bounding box center [167, 400] width 53 height 31
click at [362, 70] on icon at bounding box center [361, 69] width 13 height 13
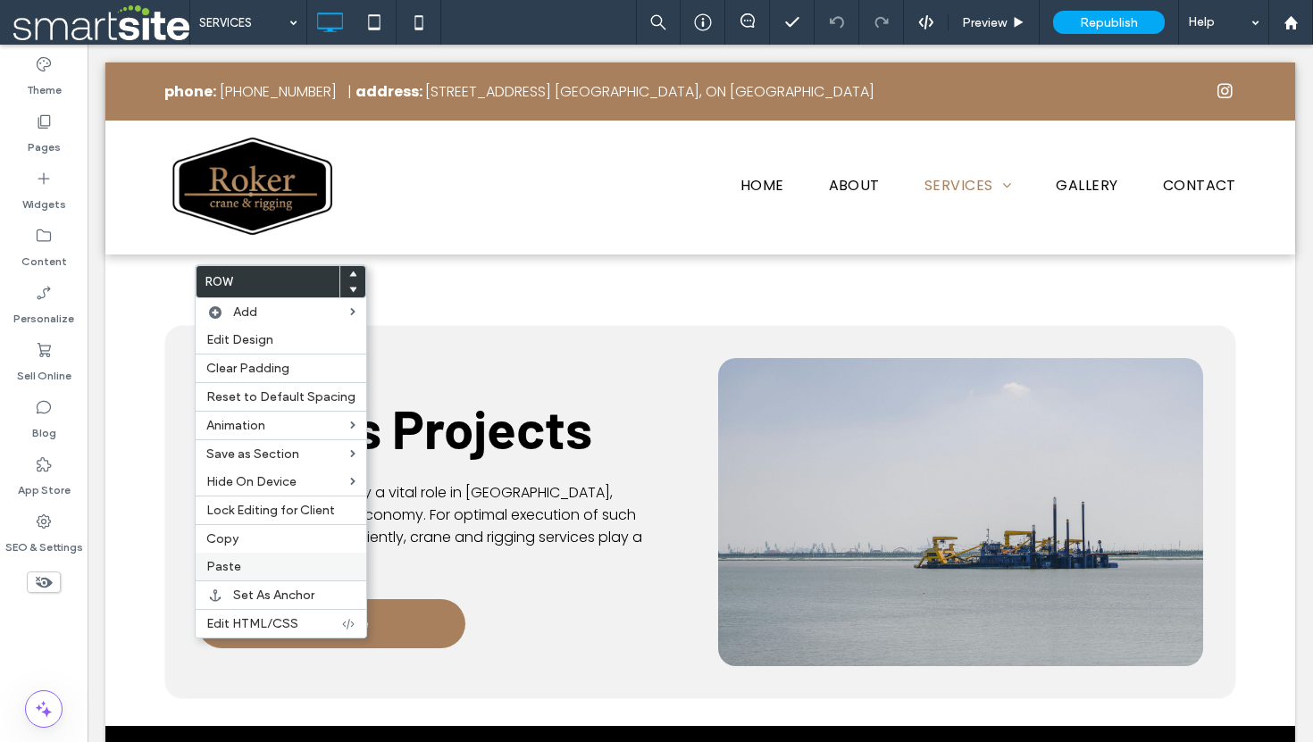
click at [230, 563] on span "Paste" at bounding box center [223, 566] width 35 height 15
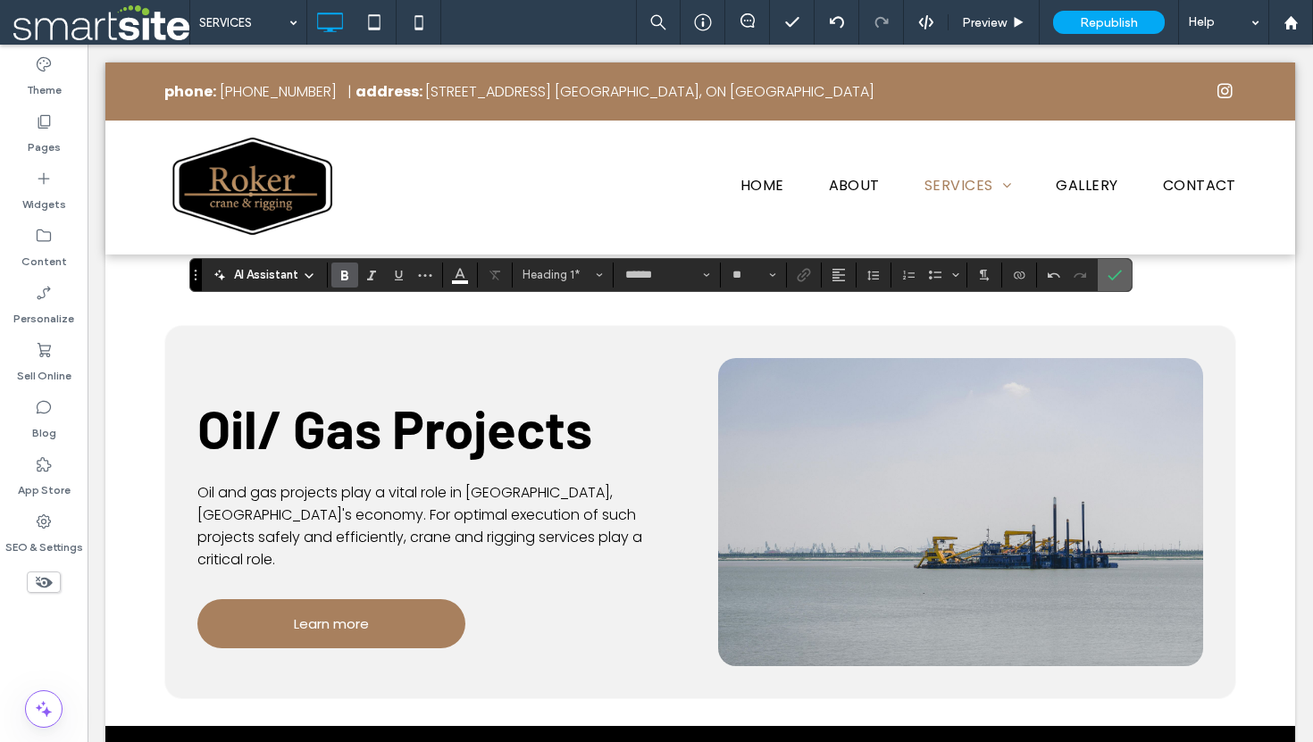
click at [1126, 277] on label "Confirm" at bounding box center [1114, 275] width 27 height 32
click at [1122, 279] on label "Confirm" at bounding box center [1114, 275] width 27 height 32
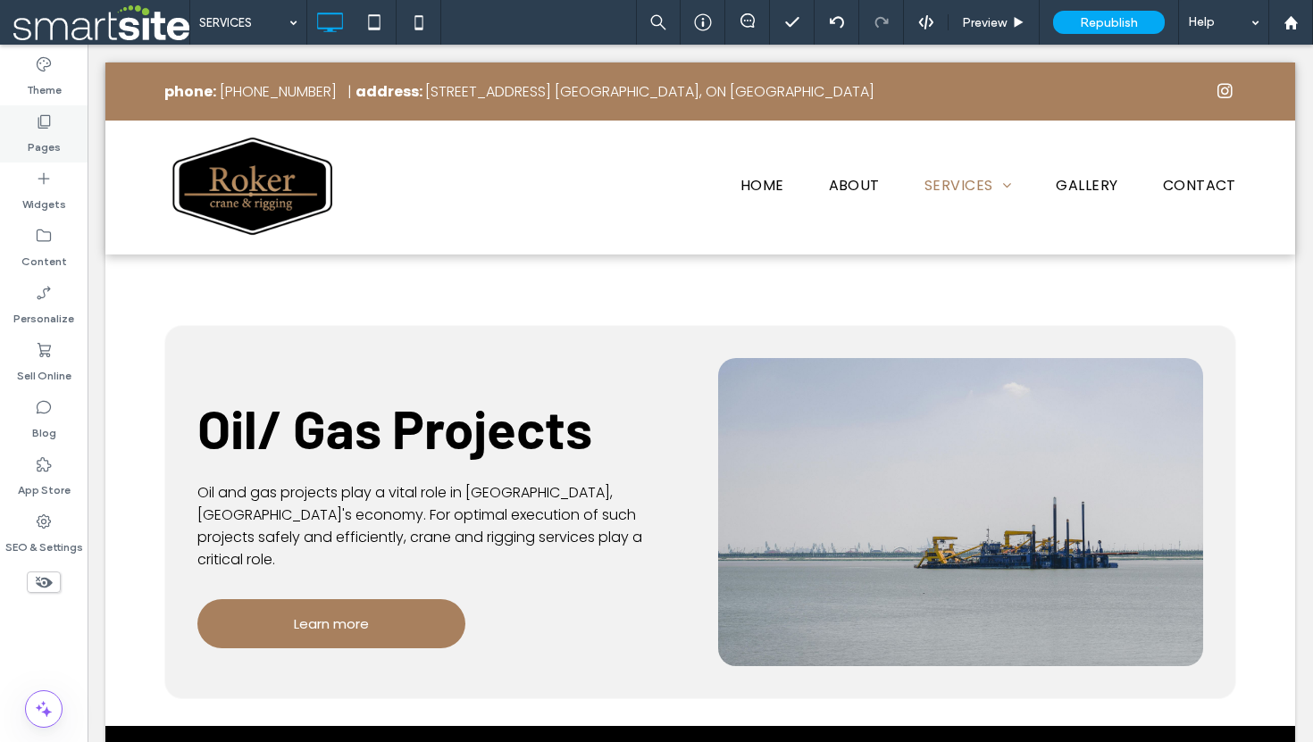
click at [30, 146] on label "Pages" at bounding box center [44, 142] width 33 height 25
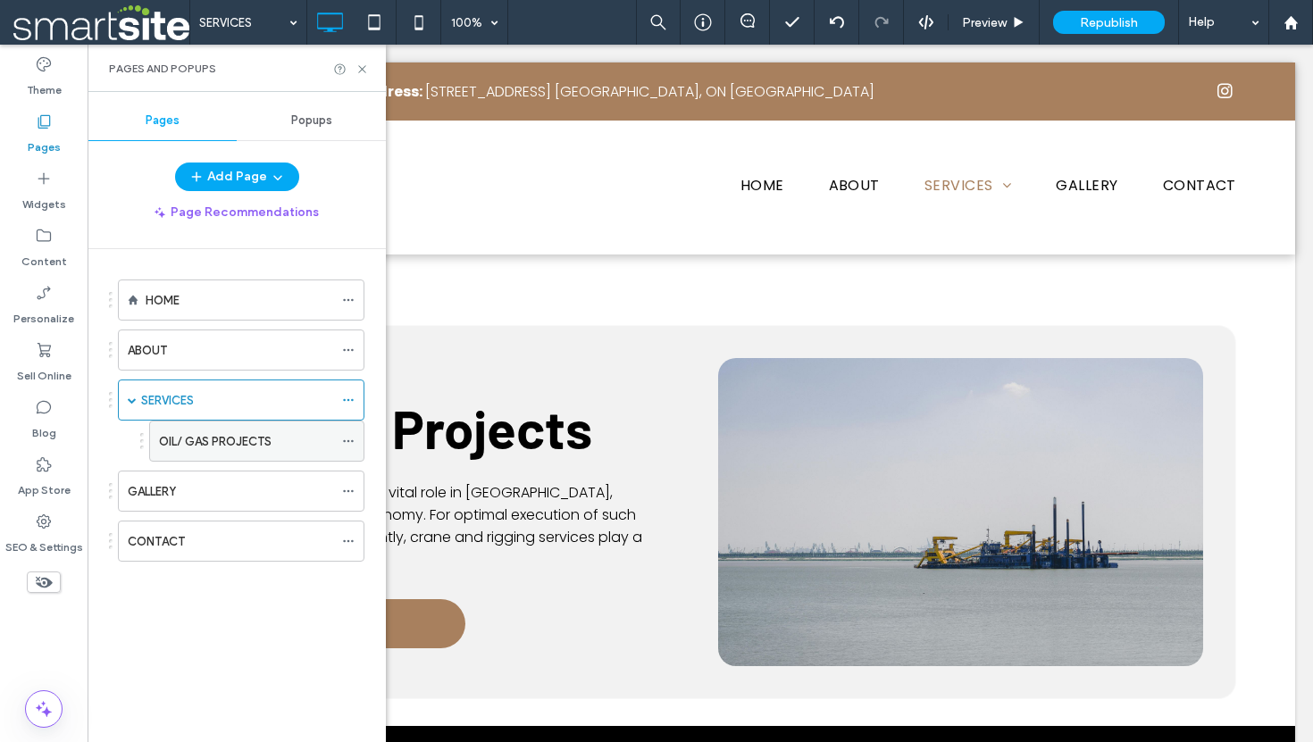
click at [219, 446] on label "OIL/ GAS PROJECTS" at bounding box center [215, 441] width 113 height 31
click at [361, 70] on use at bounding box center [361, 68] width 7 height 7
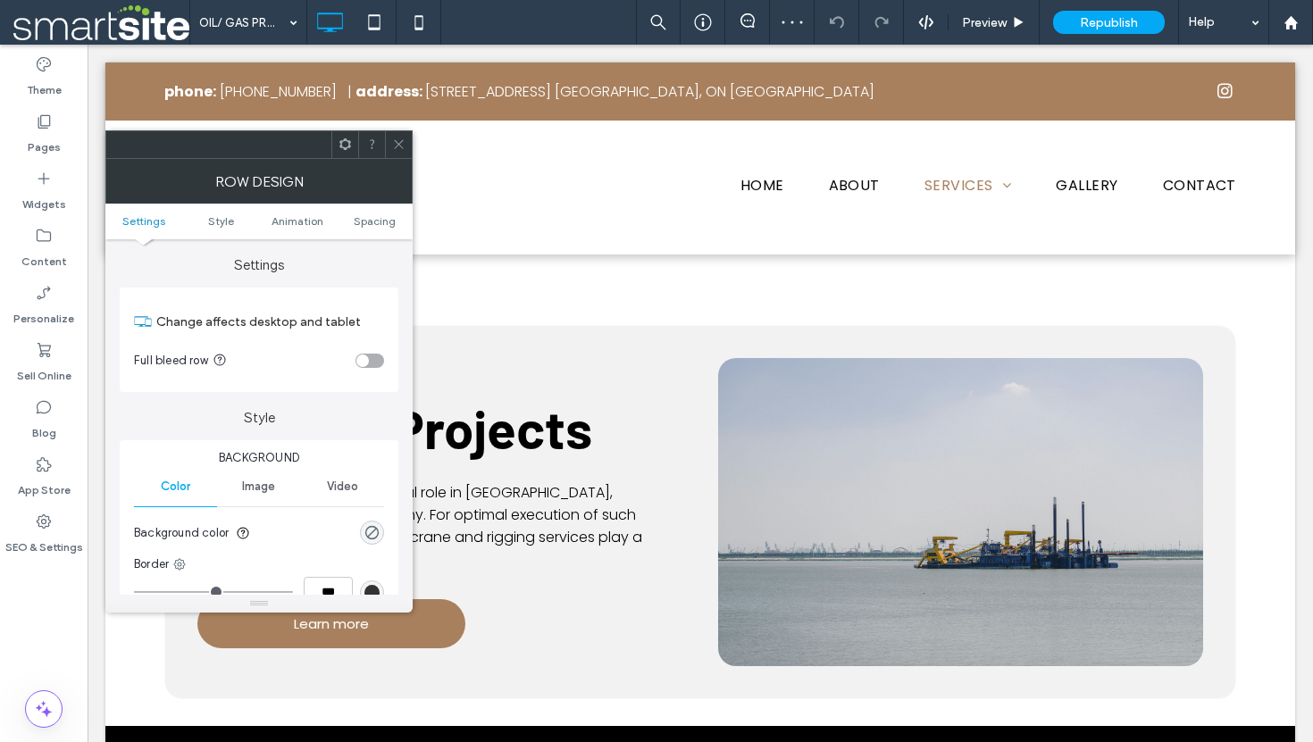
click at [396, 135] on span at bounding box center [398, 144] width 13 height 27
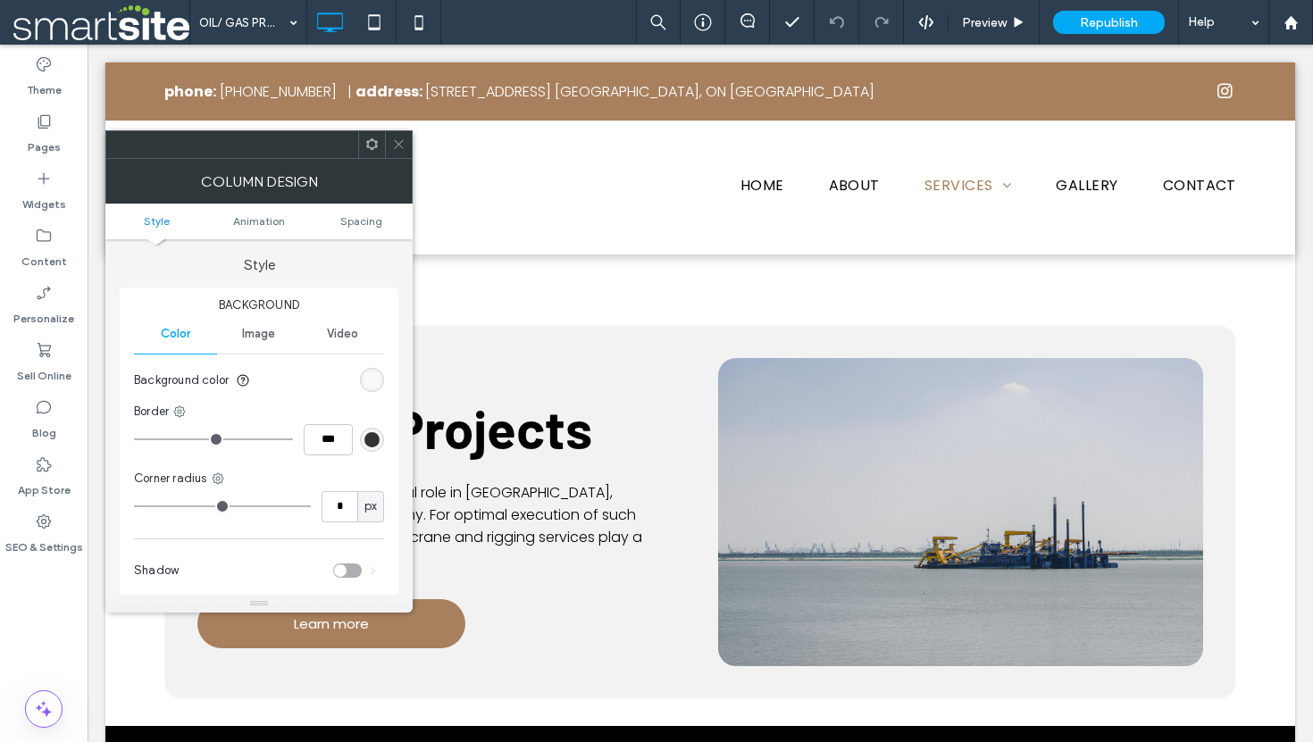
click at [397, 142] on icon at bounding box center [398, 144] width 13 height 13
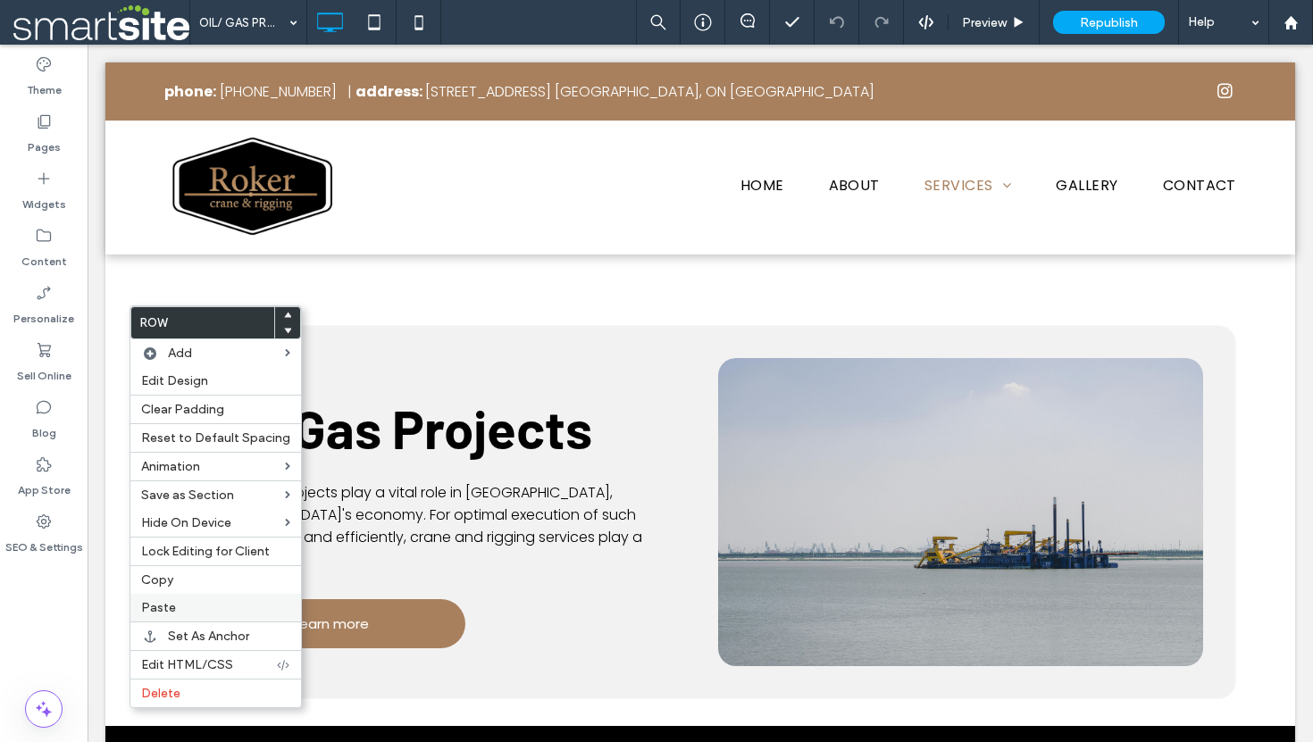
click at [170, 608] on span "Paste" at bounding box center [158, 607] width 35 height 15
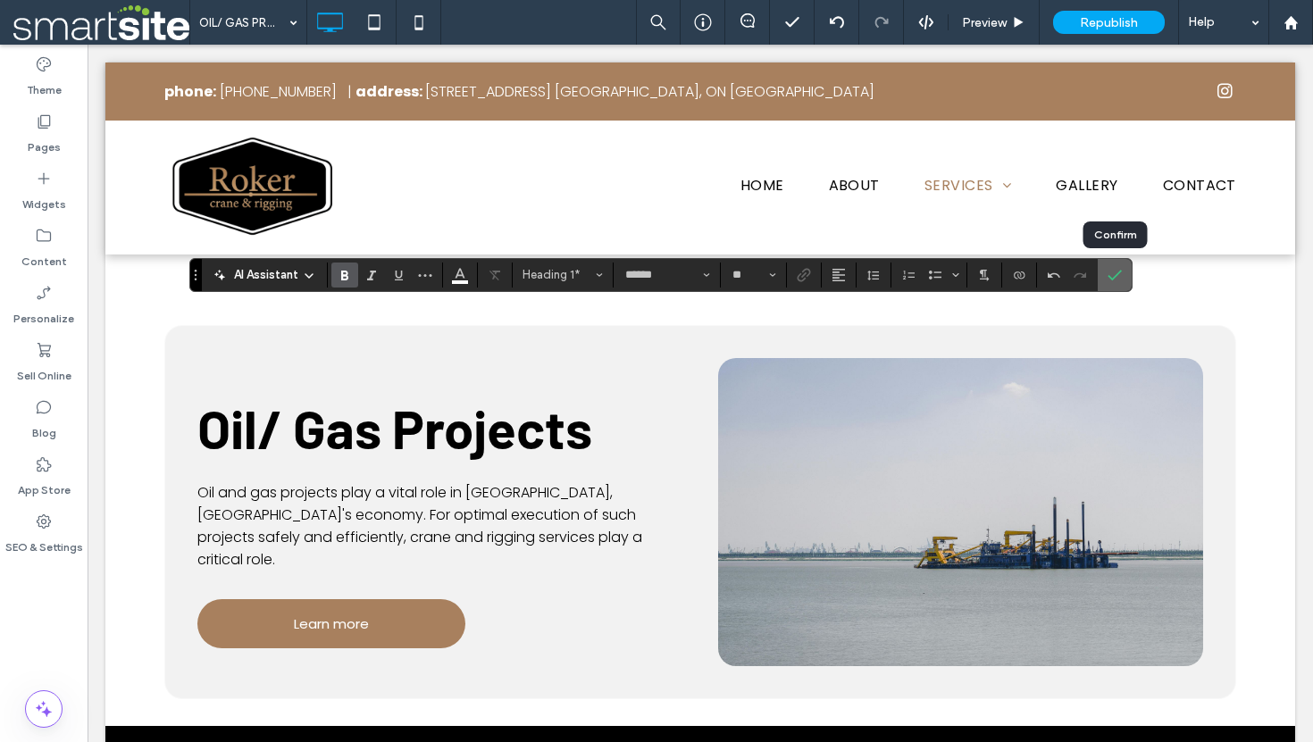
click at [1112, 267] on span "Confirm" at bounding box center [1111, 275] width 8 height 32
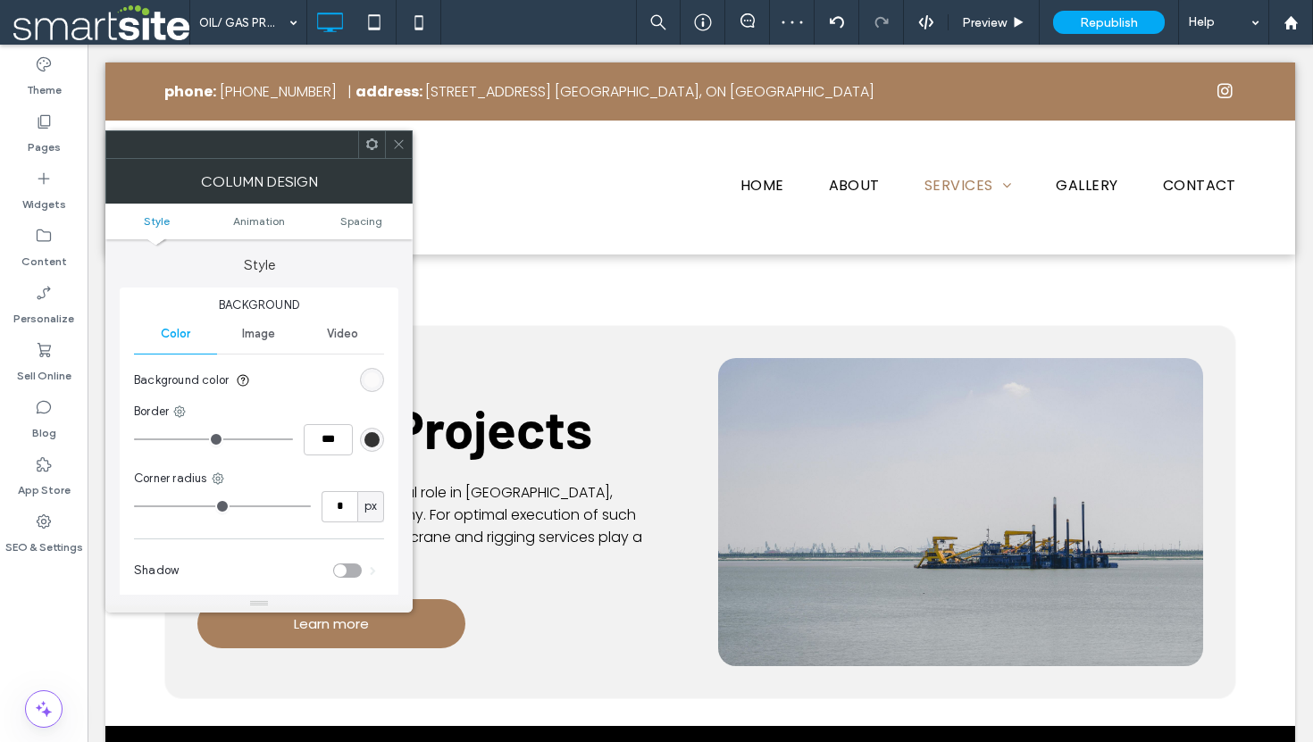
click at [400, 140] on icon at bounding box center [398, 144] width 13 height 13
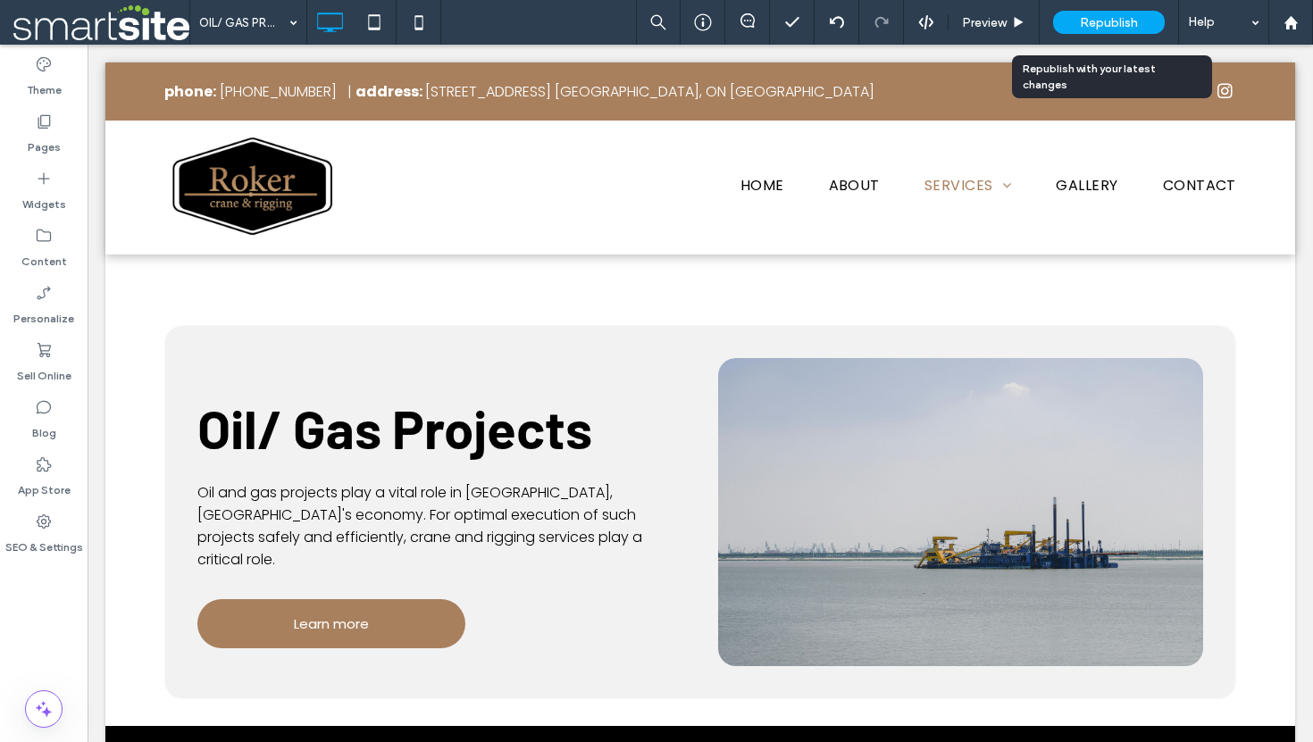
click at [1132, 22] on span "Republish" at bounding box center [1109, 22] width 58 height 15
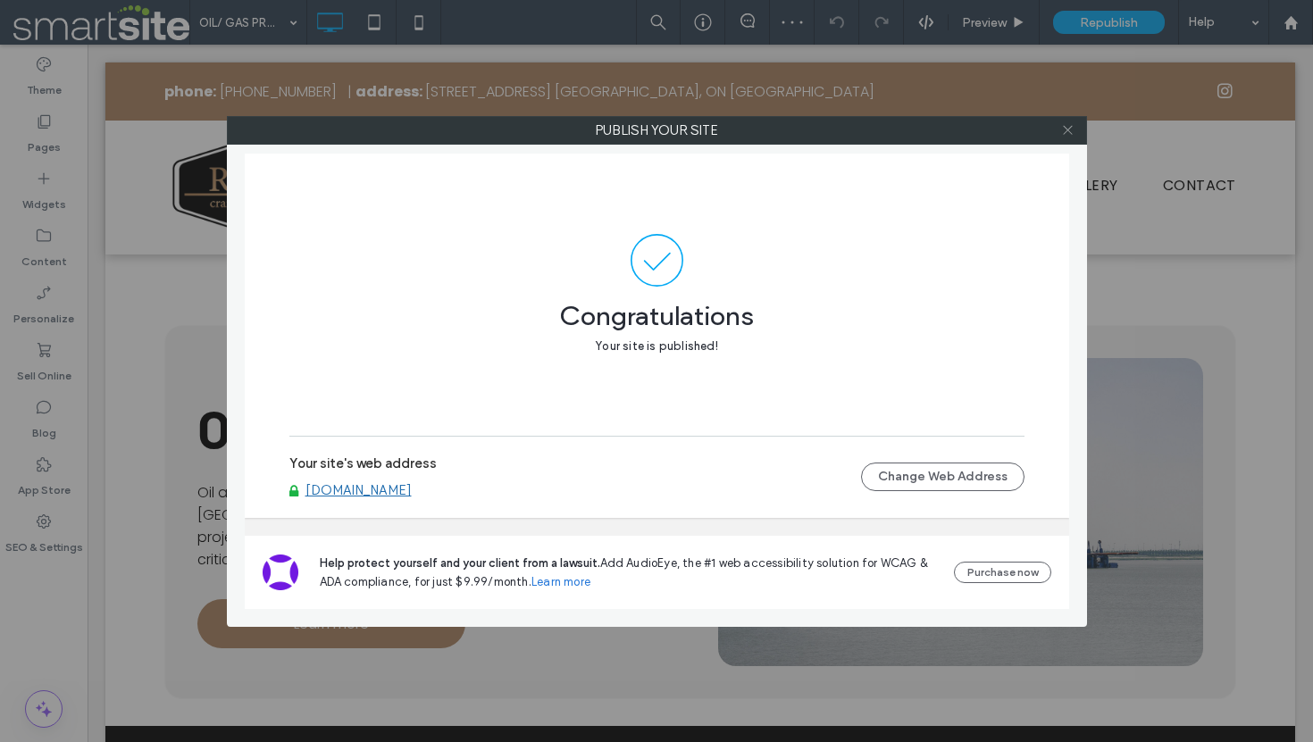
click at [1069, 131] on use at bounding box center [1067, 130] width 9 height 9
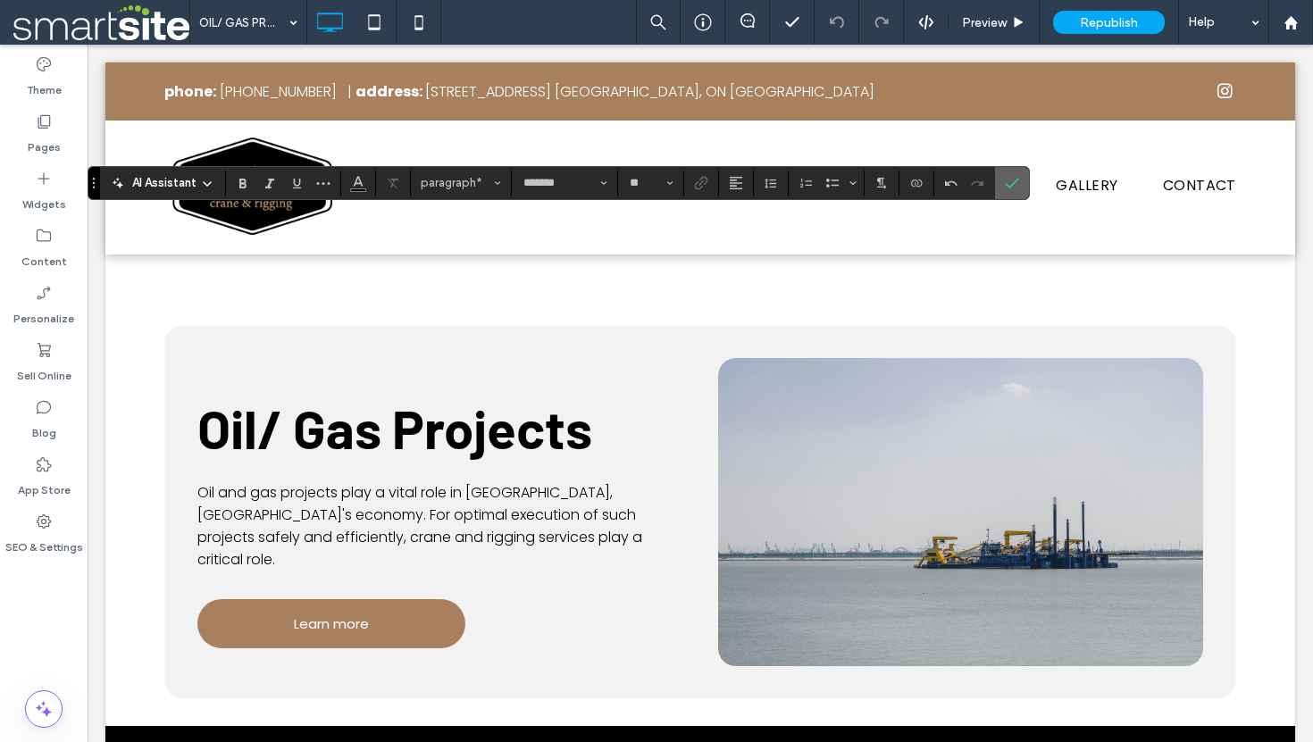
click at [1007, 186] on use "Confirm" at bounding box center [1013, 183] width 14 height 11
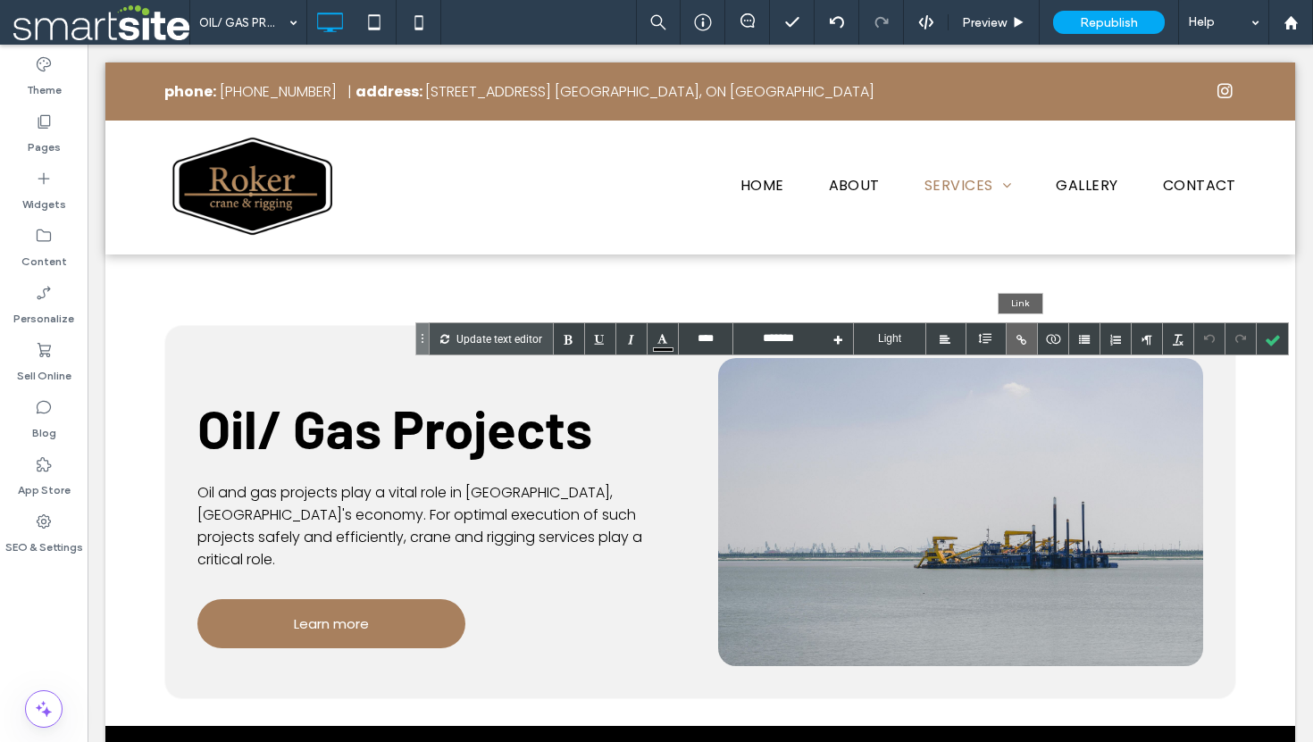
click at [1017, 338] on div at bounding box center [1021, 338] width 31 height 31
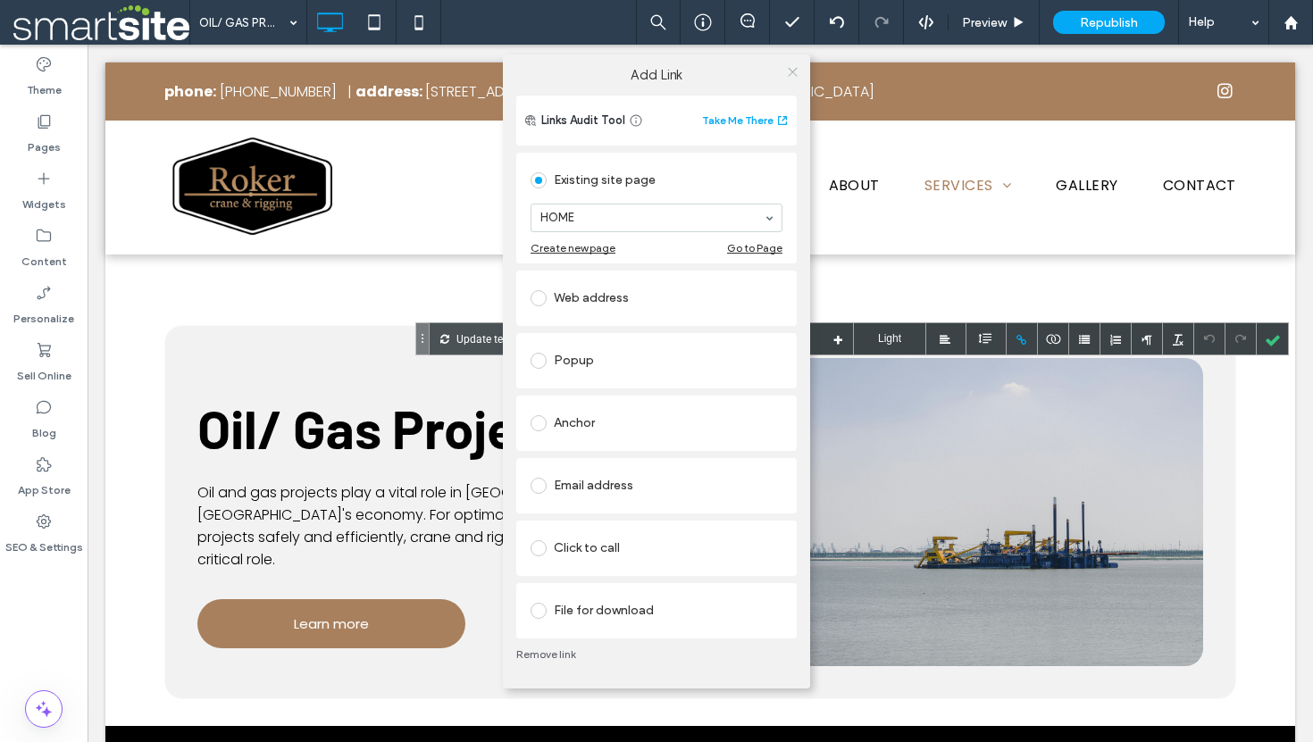
click at [793, 71] on icon at bounding box center [792, 71] width 13 height 13
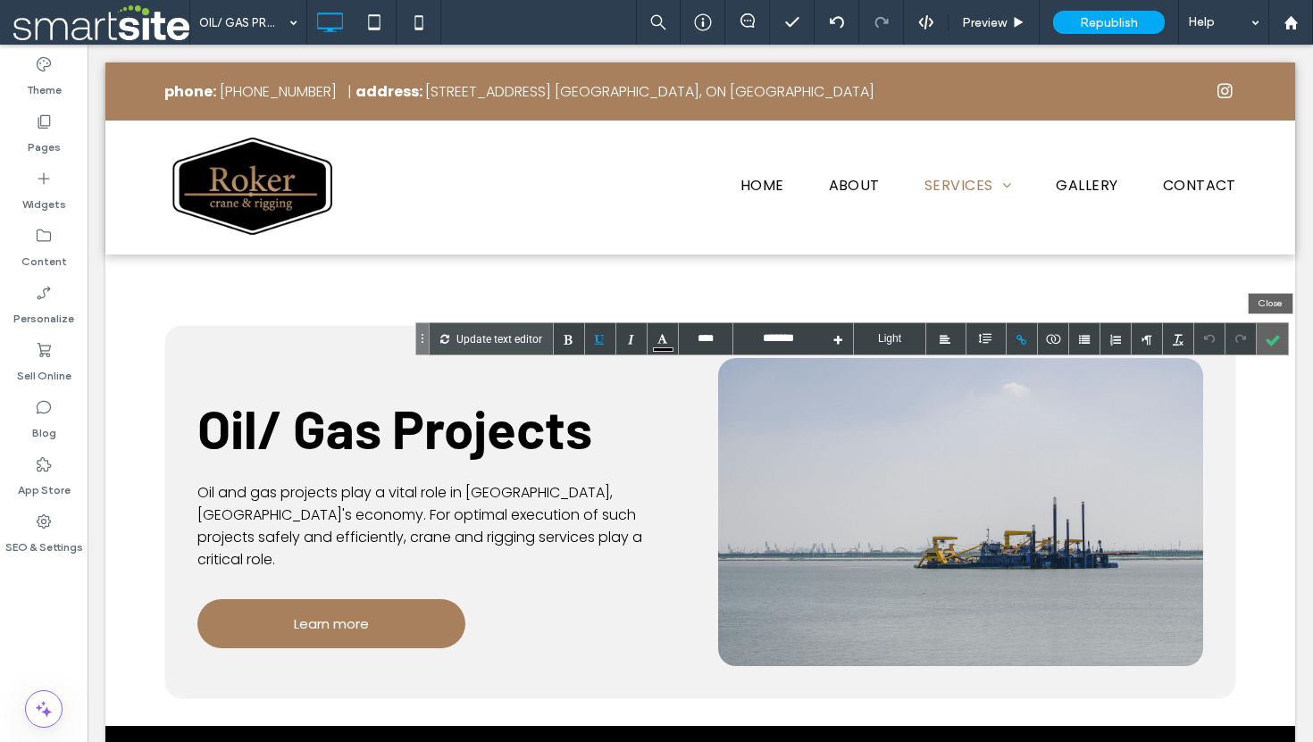
click at [1271, 340] on div at bounding box center [1271, 338] width 31 height 31
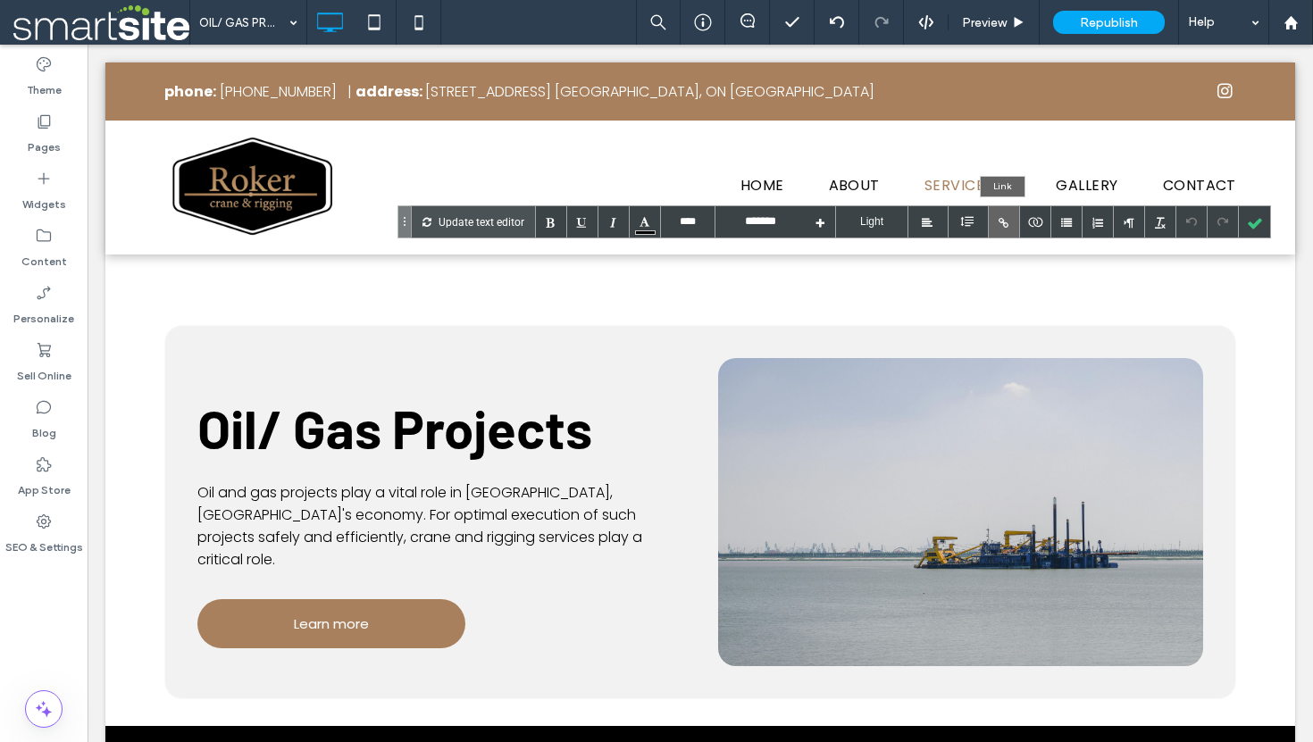
click at [1000, 220] on div at bounding box center [1004, 221] width 31 height 31
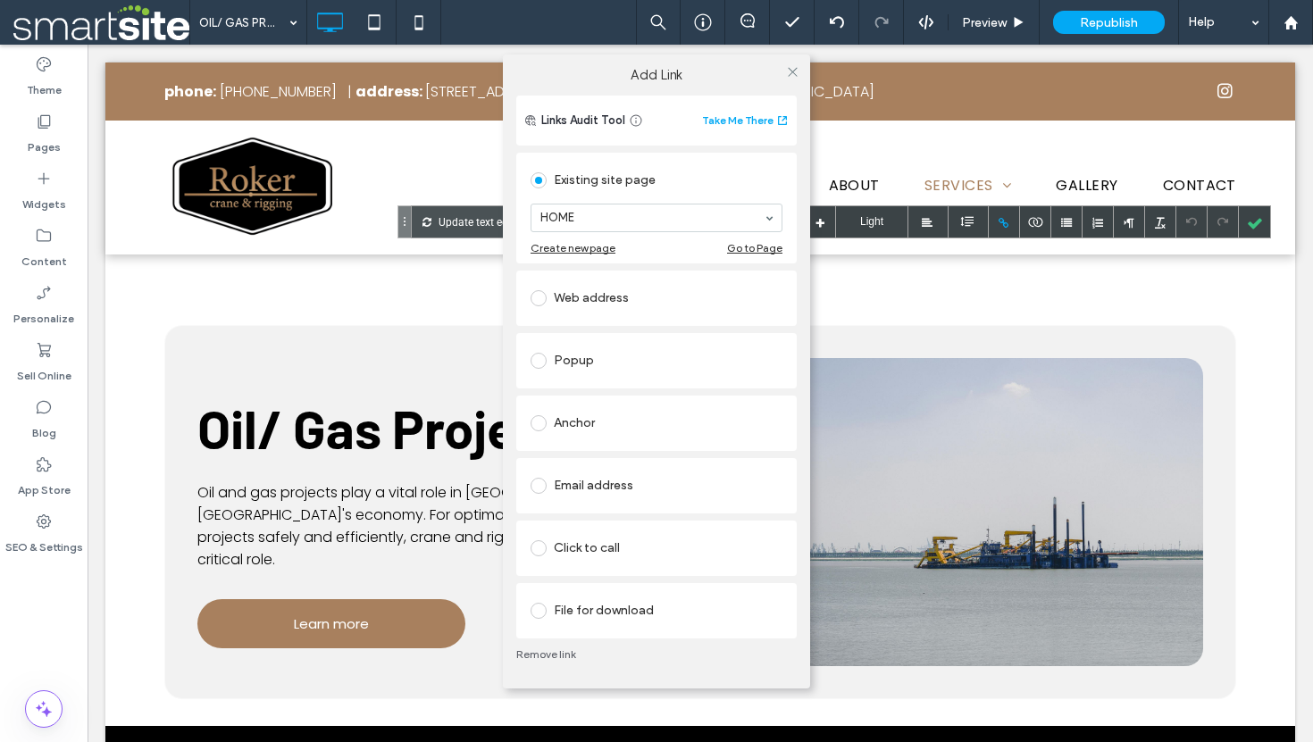
click at [535, 422] on span at bounding box center [538, 423] width 16 height 16
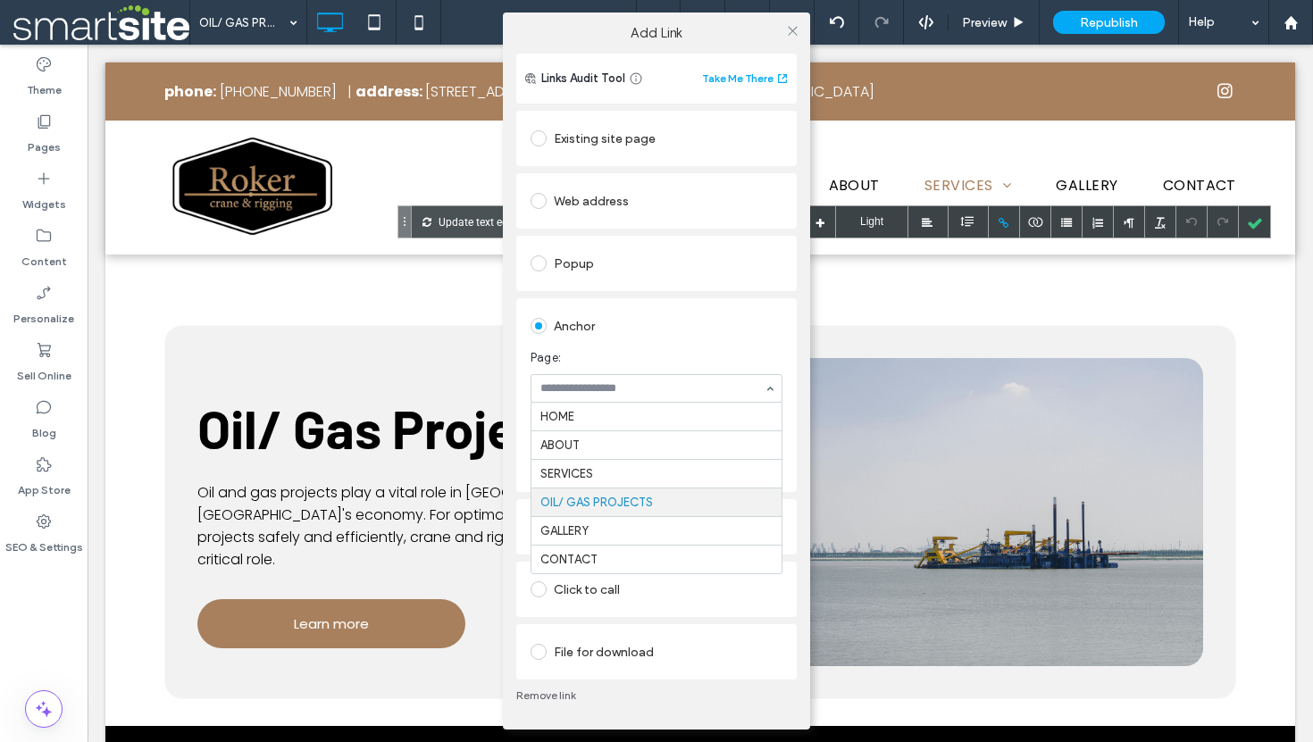
click at [771, 388] on div "HOME ABOUT SERVICES OIL/ GAS PROJECTS GALLERY CONTACT" at bounding box center [656, 388] width 252 height 29
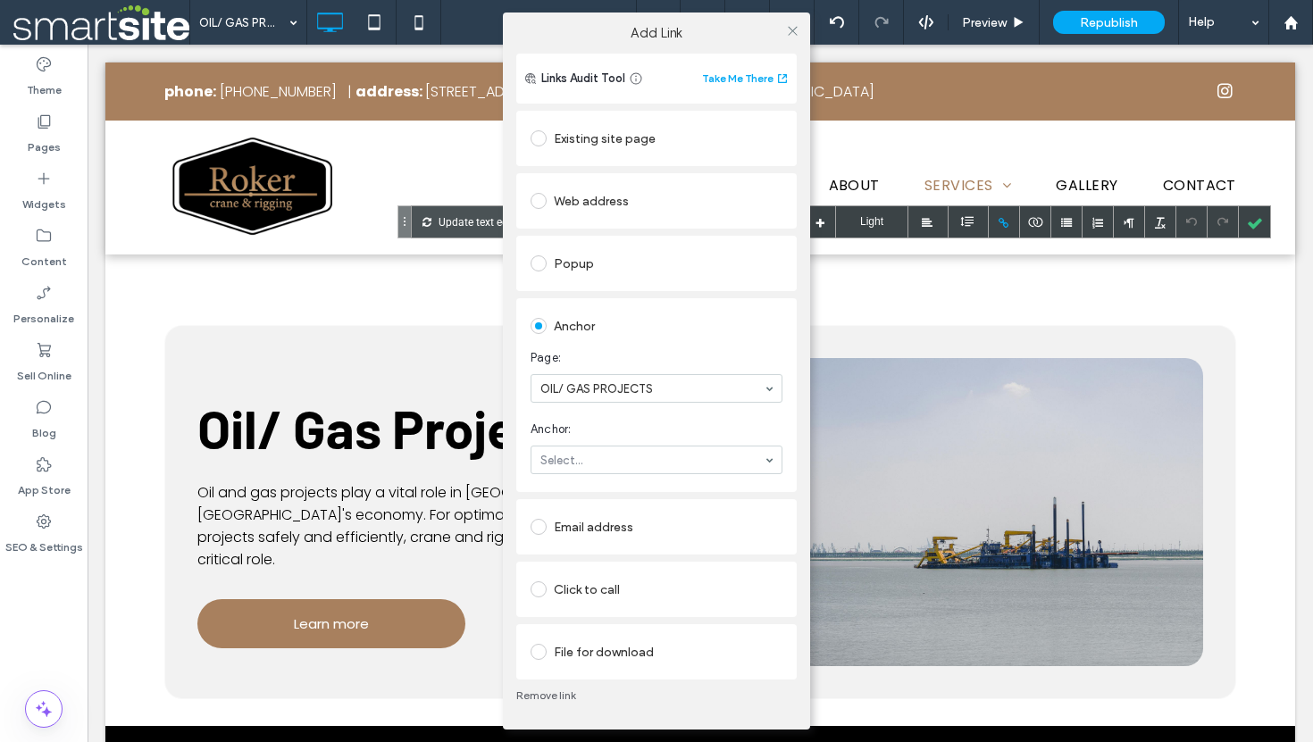
click at [538, 140] on span at bounding box center [538, 138] width 16 height 16
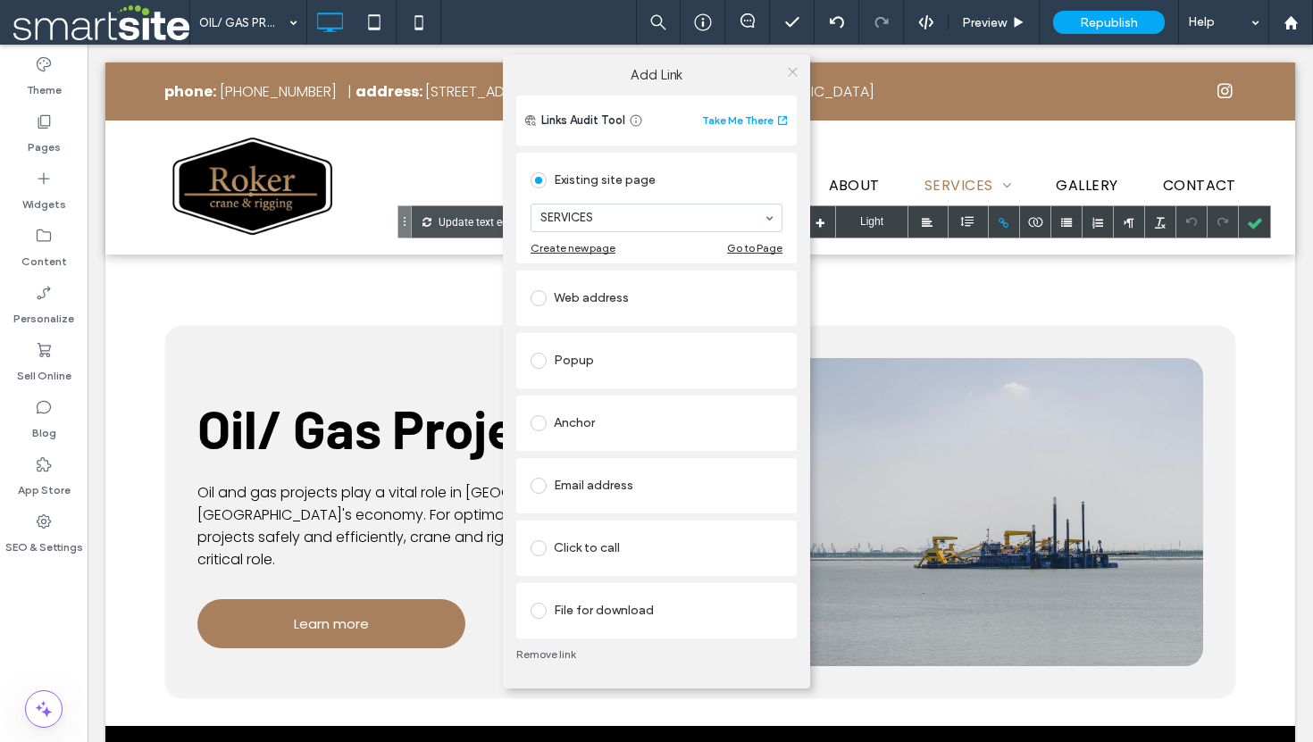
click at [789, 71] on icon at bounding box center [792, 71] width 13 height 13
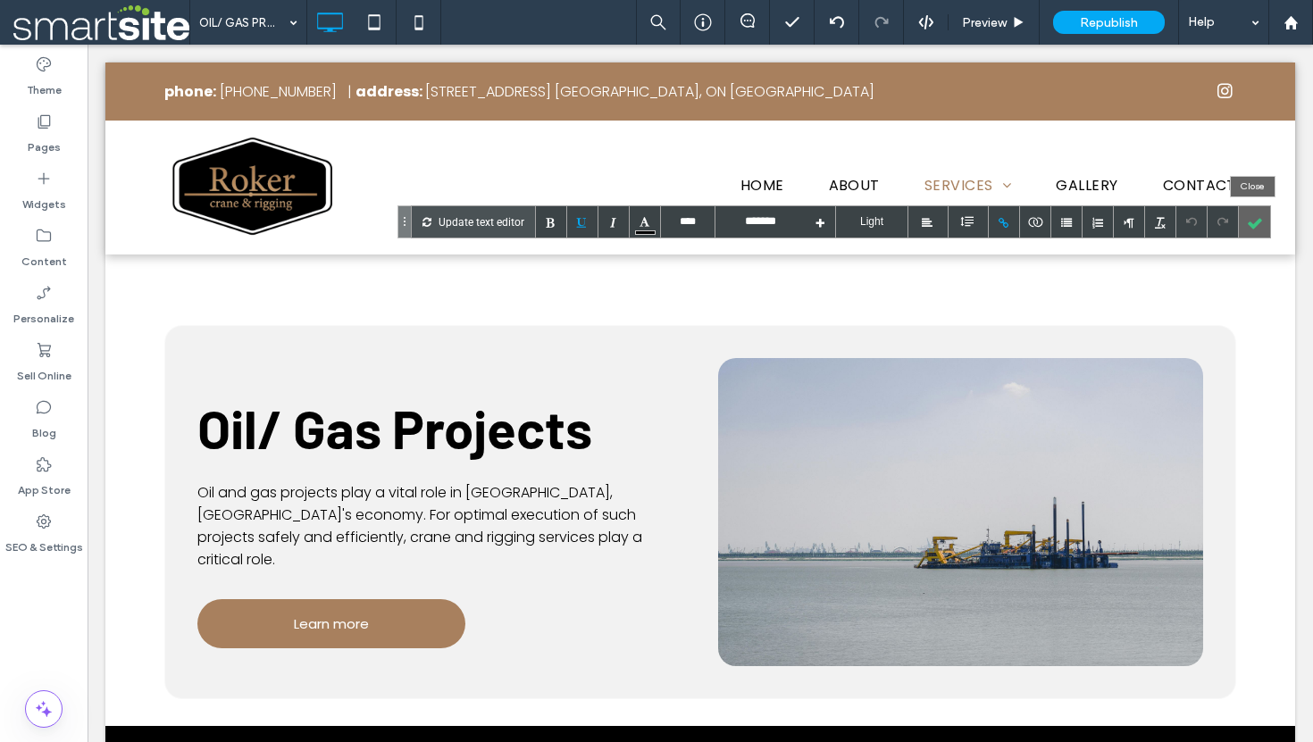
click at [1254, 227] on div at bounding box center [1254, 221] width 31 height 31
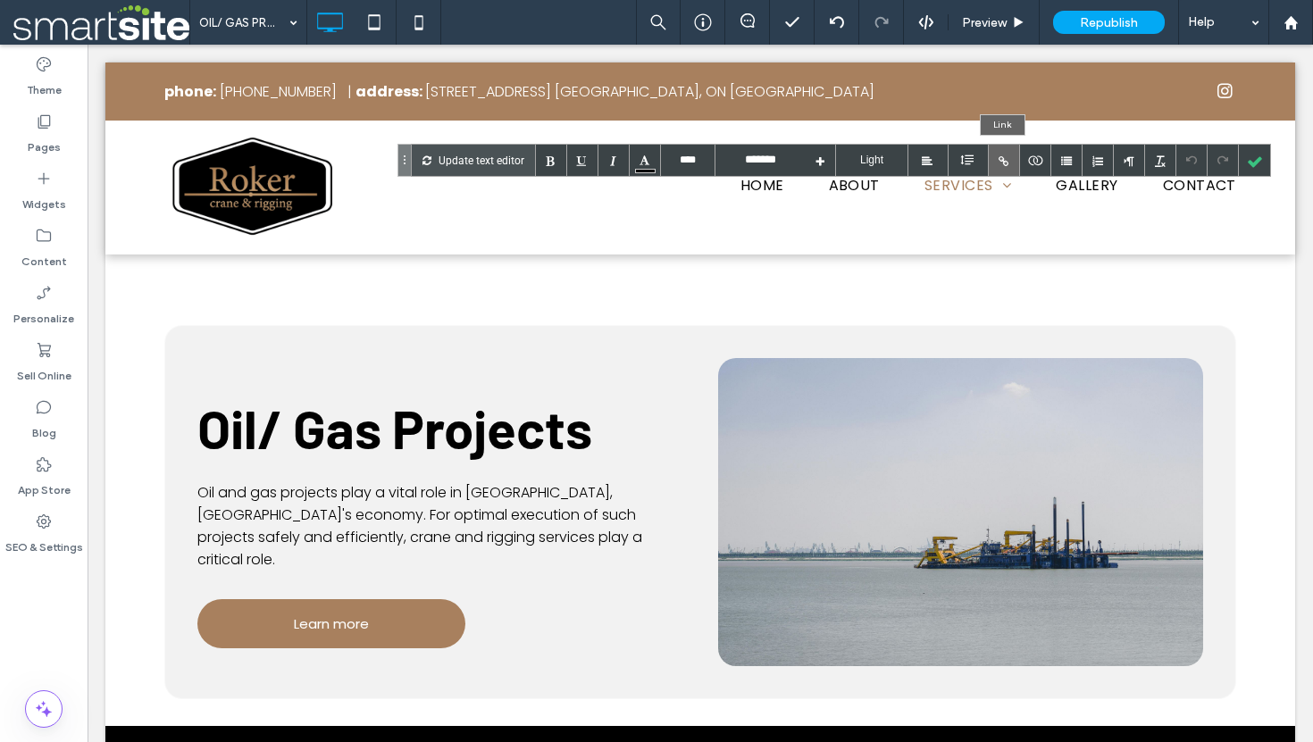
click at [999, 164] on div at bounding box center [1004, 160] width 31 height 31
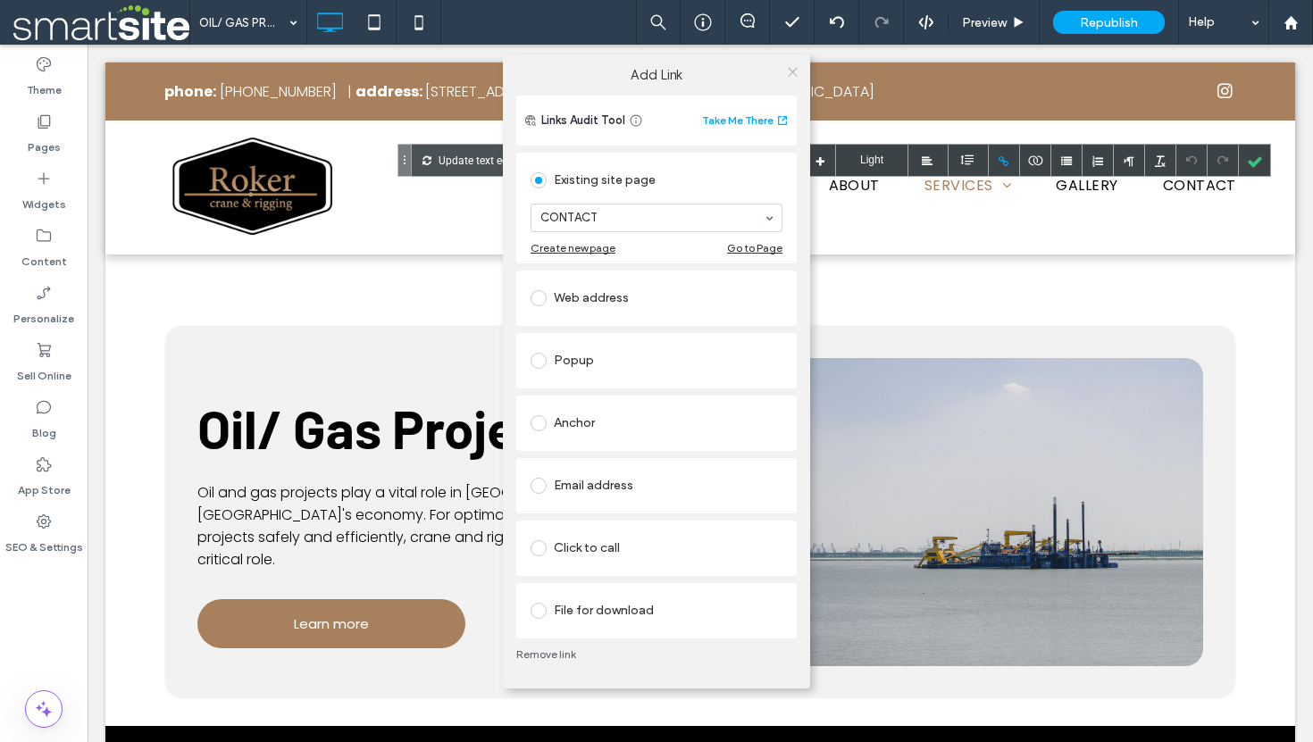
click at [790, 77] on icon at bounding box center [792, 71] width 13 height 13
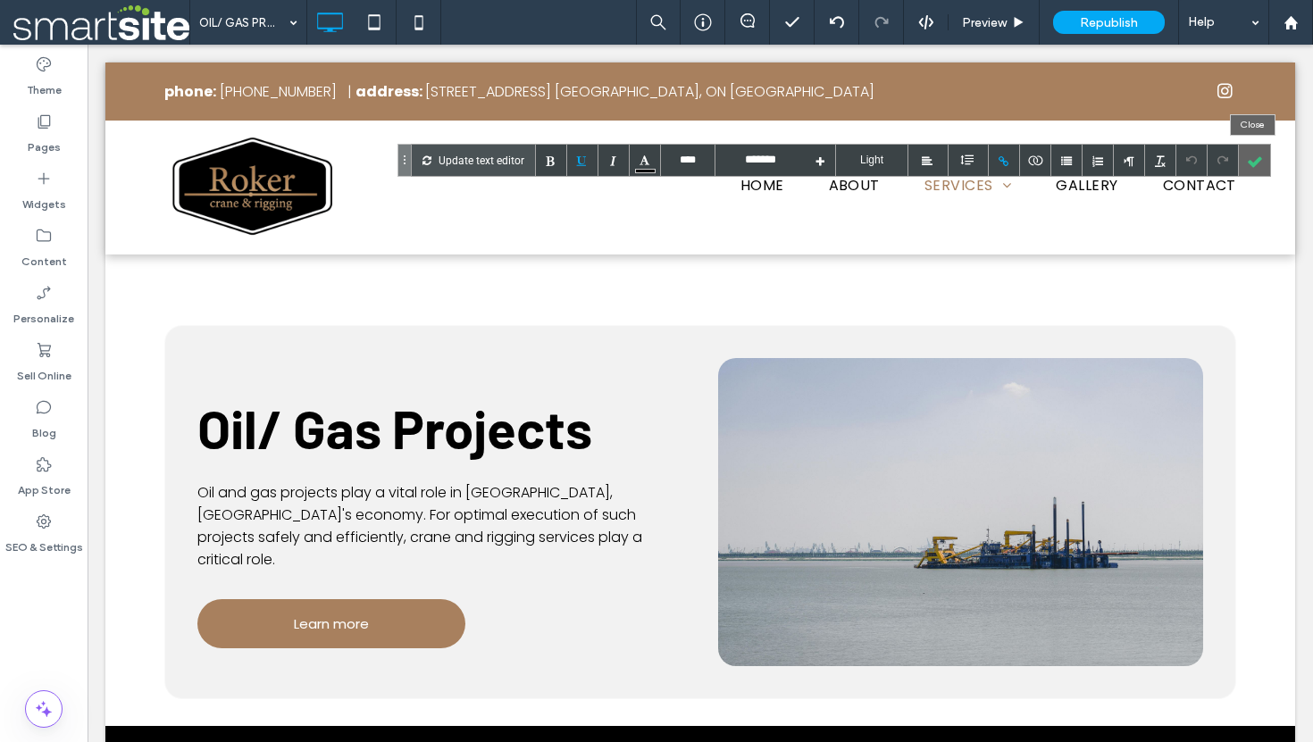
click at [1255, 164] on div at bounding box center [1254, 160] width 31 height 31
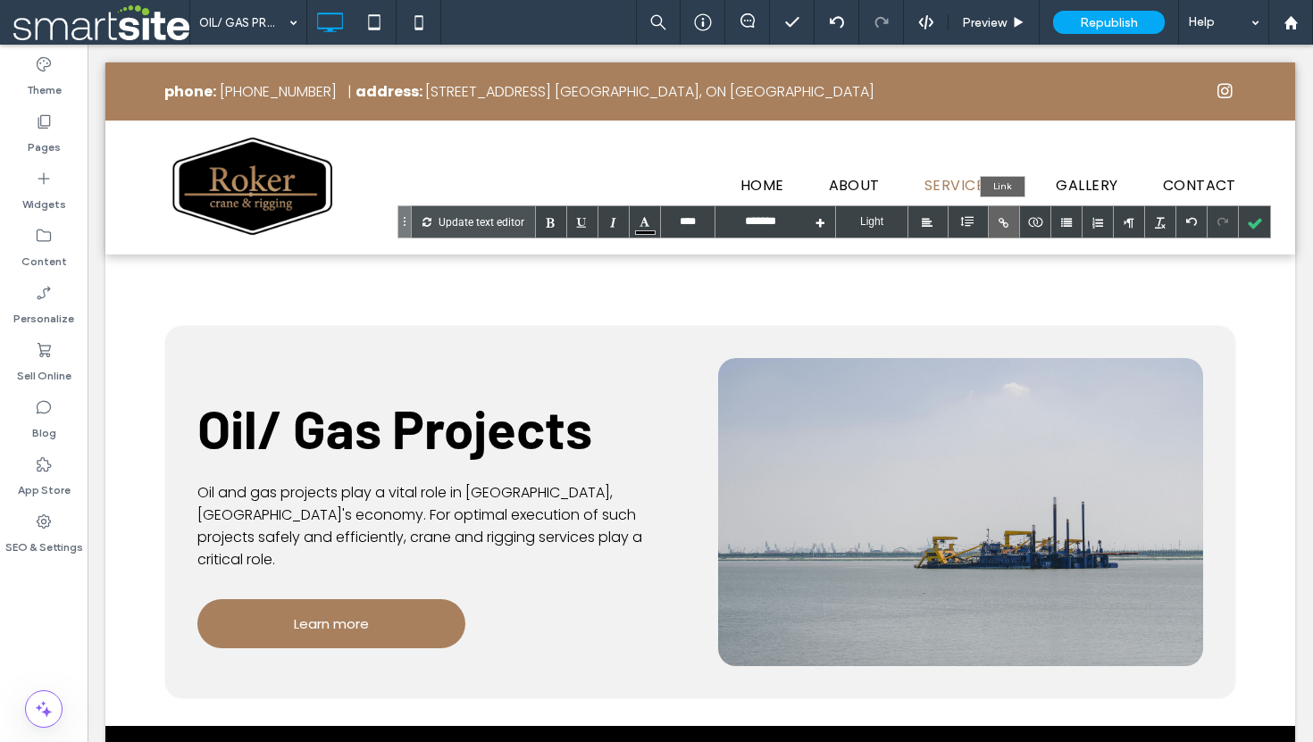
click at [1006, 230] on div at bounding box center [1004, 221] width 31 height 31
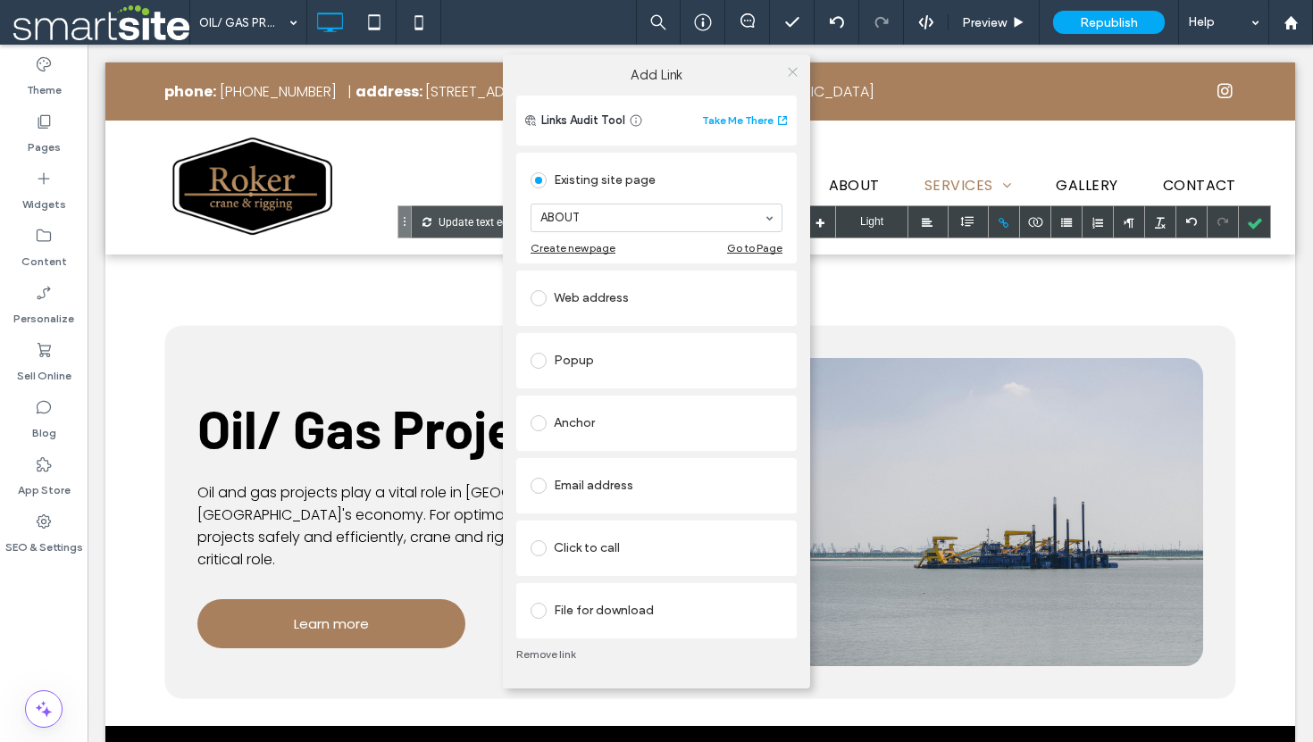
click at [793, 71] on use at bounding box center [792, 72] width 9 height 9
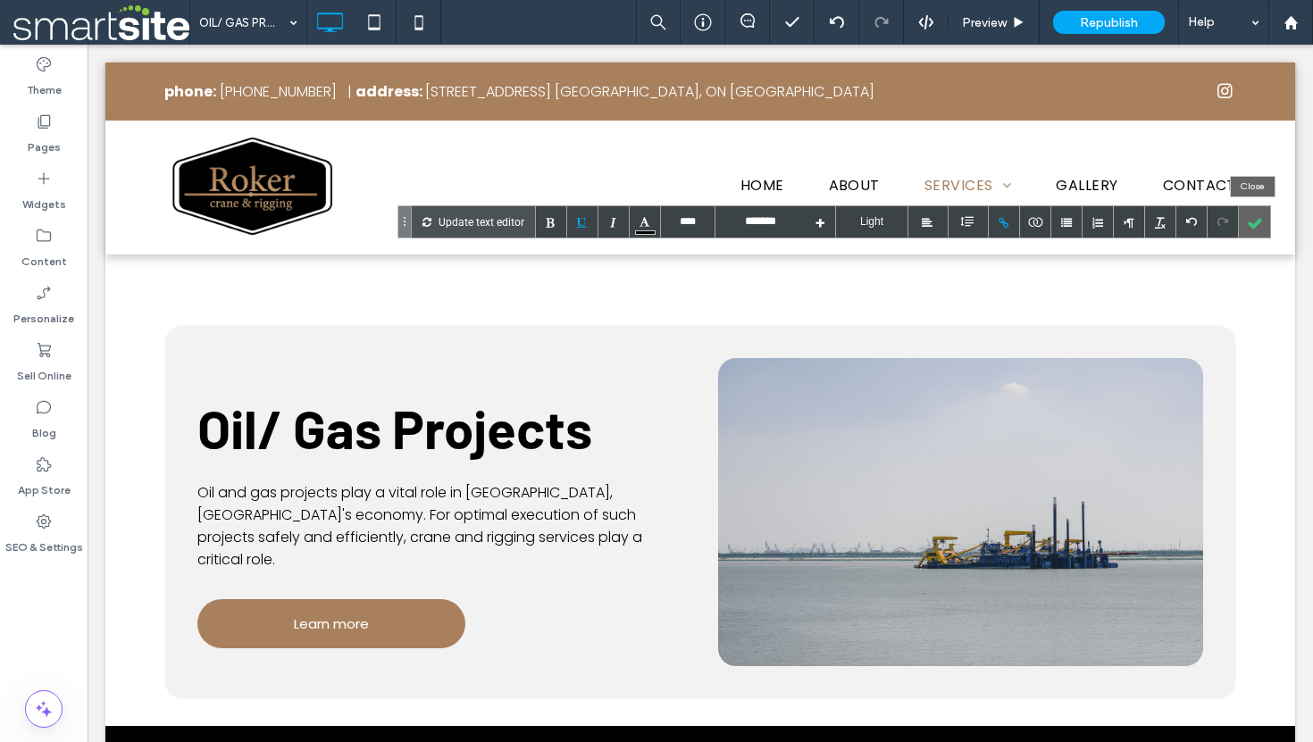
click at [1255, 226] on div at bounding box center [1254, 221] width 31 height 31
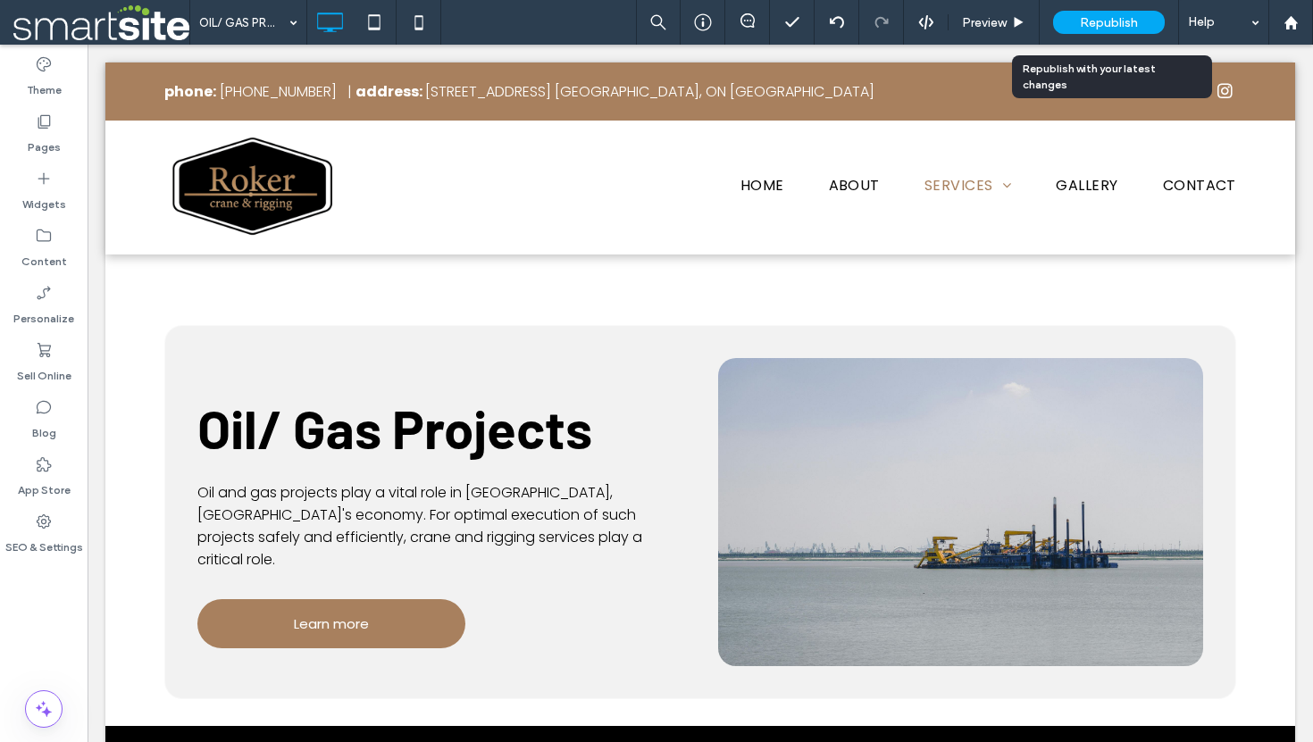
click at [1068, 17] on div "Republish" at bounding box center [1109, 22] width 112 height 23
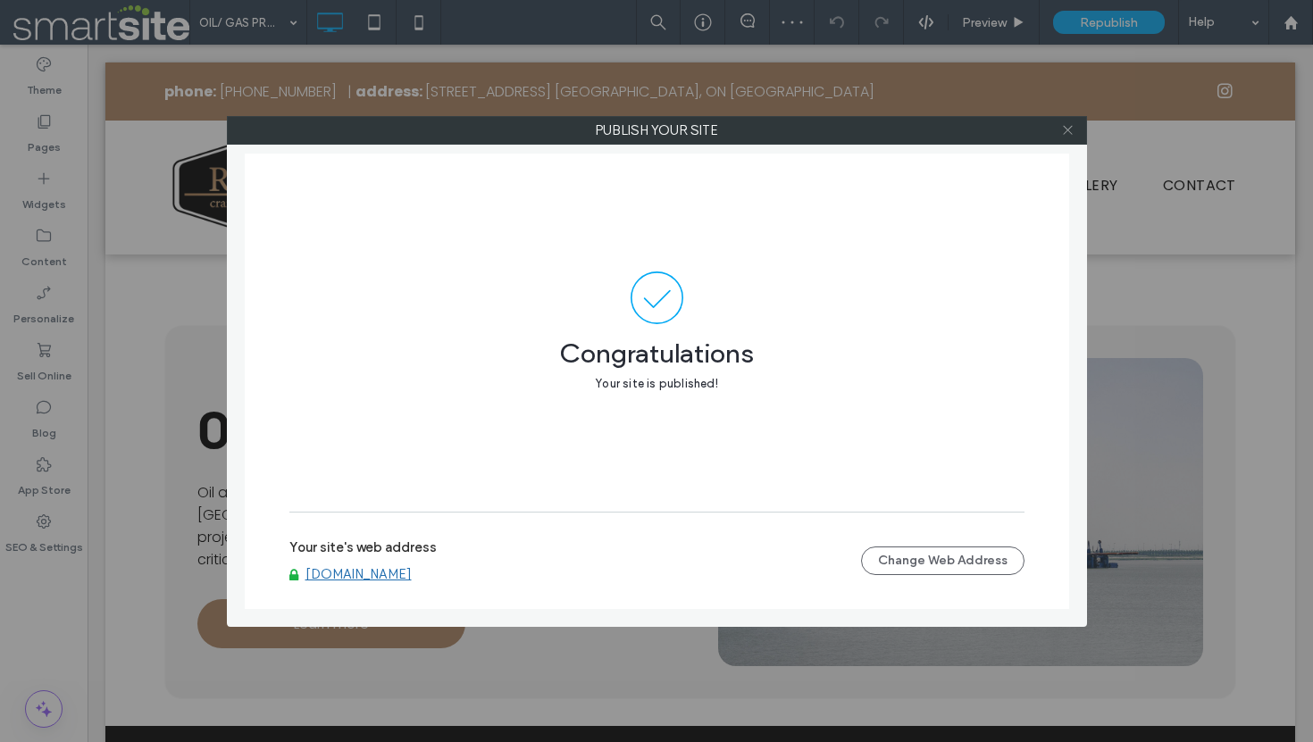
click at [1067, 128] on icon at bounding box center [1067, 129] width 13 height 13
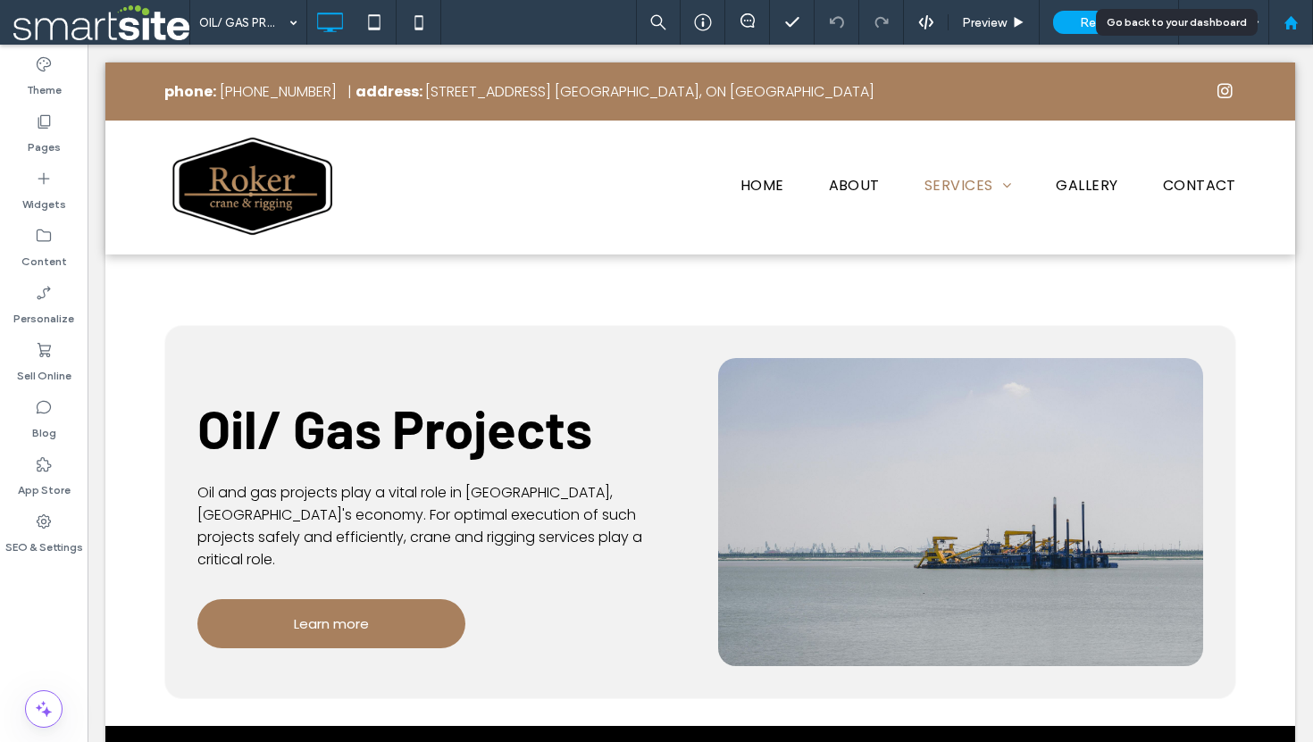
click at [1280, 13] on div at bounding box center [1290, 22] width 45 height 45
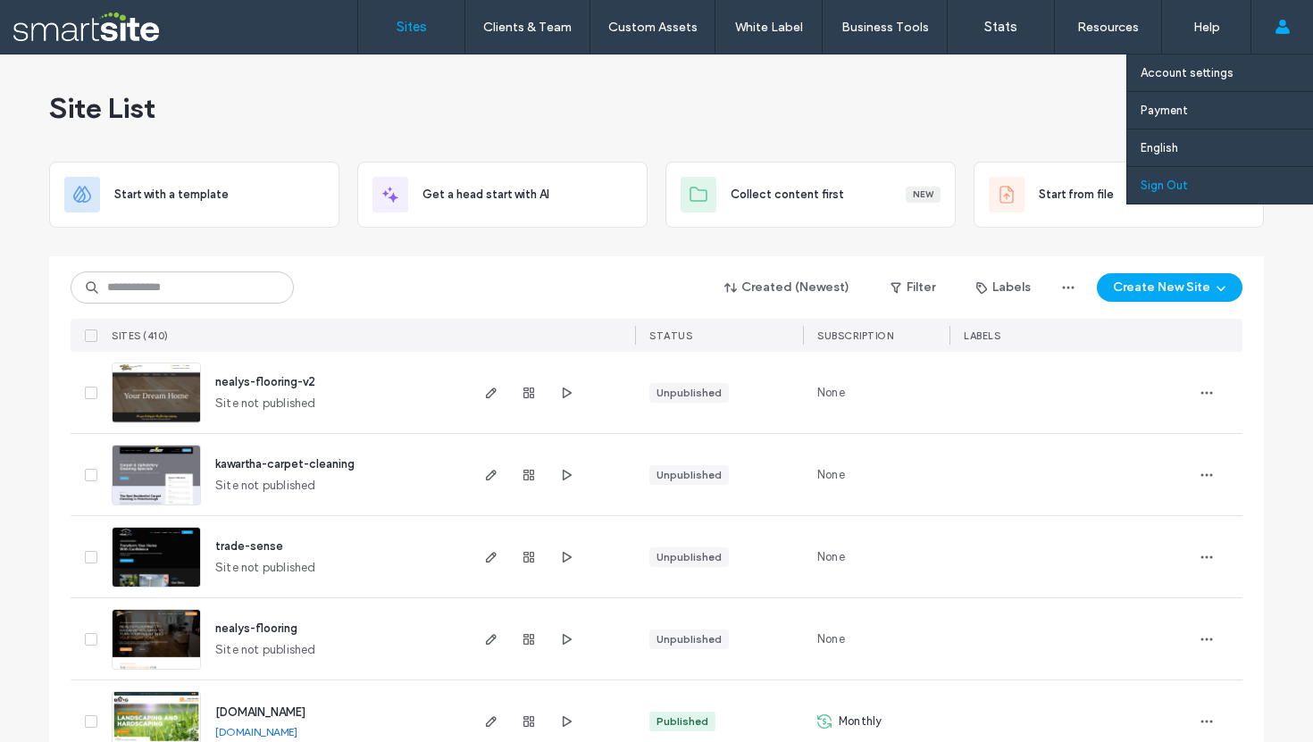
click at [1165, 184] on label "Sign Out" at bounding box center [1163, 185] width 47 height 13
